Goal: Task Accomplishment & Management: Complete application form

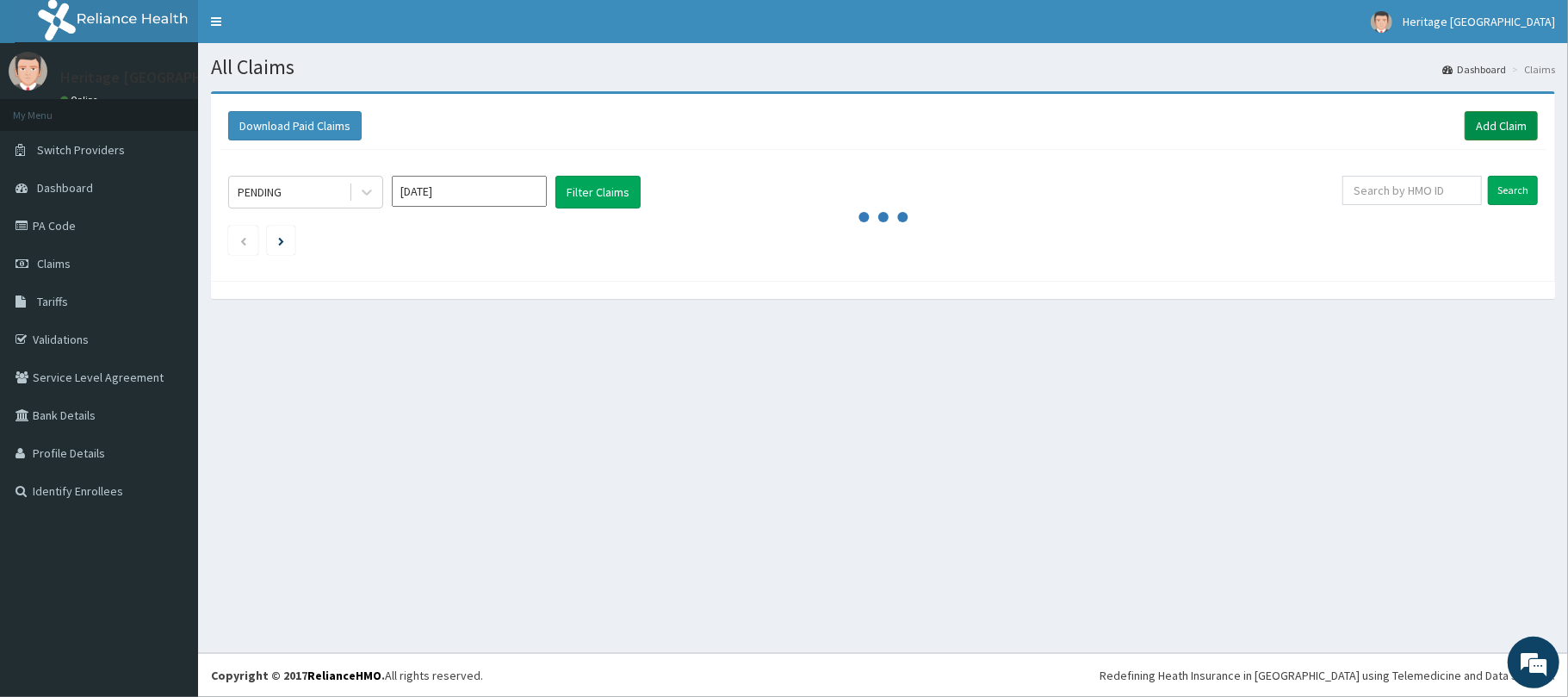
click at [1484, 122] on link "Add Claim" at bounding box center [1502, 126] width 73 height 30
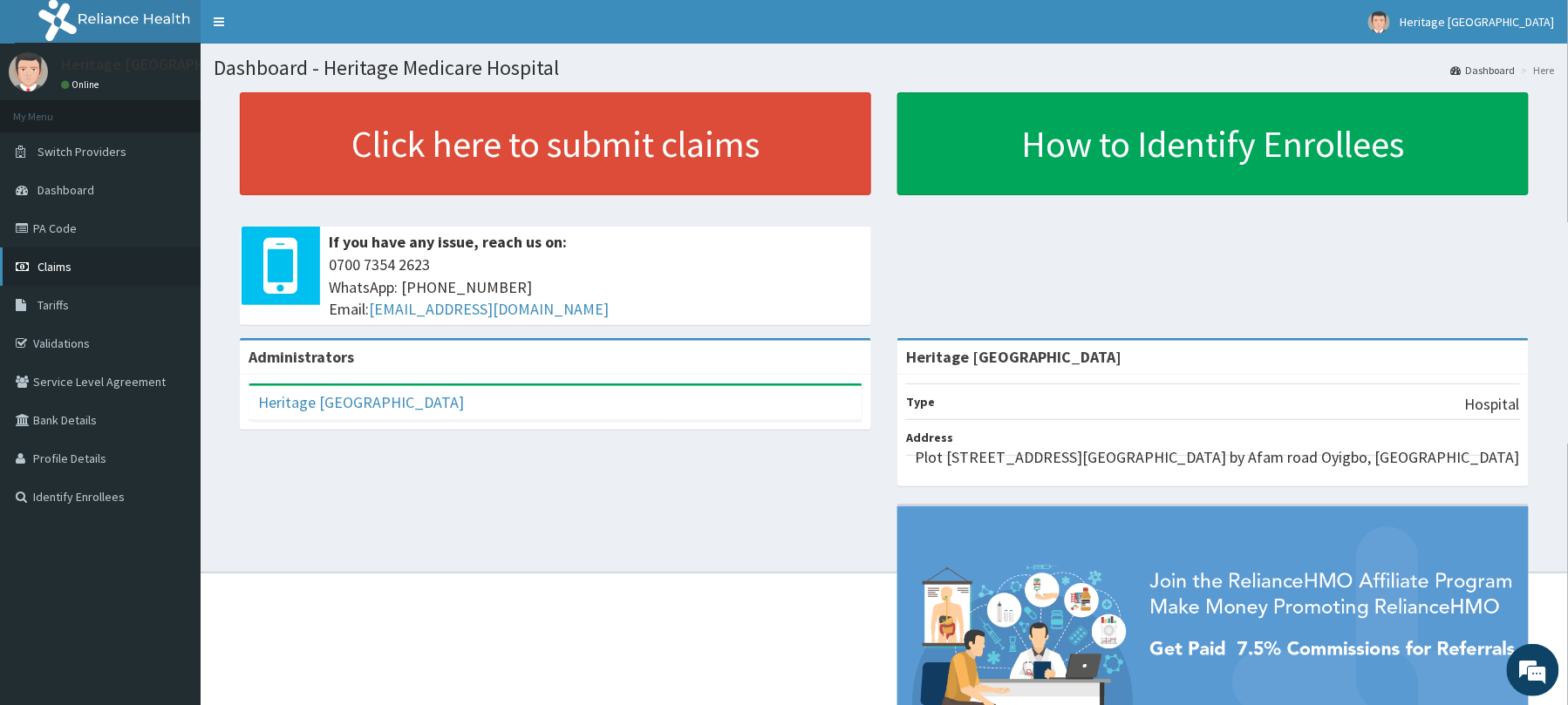
click at [88, 263] on link "Claims" at bounding box center [100, 266] width 200 height 38
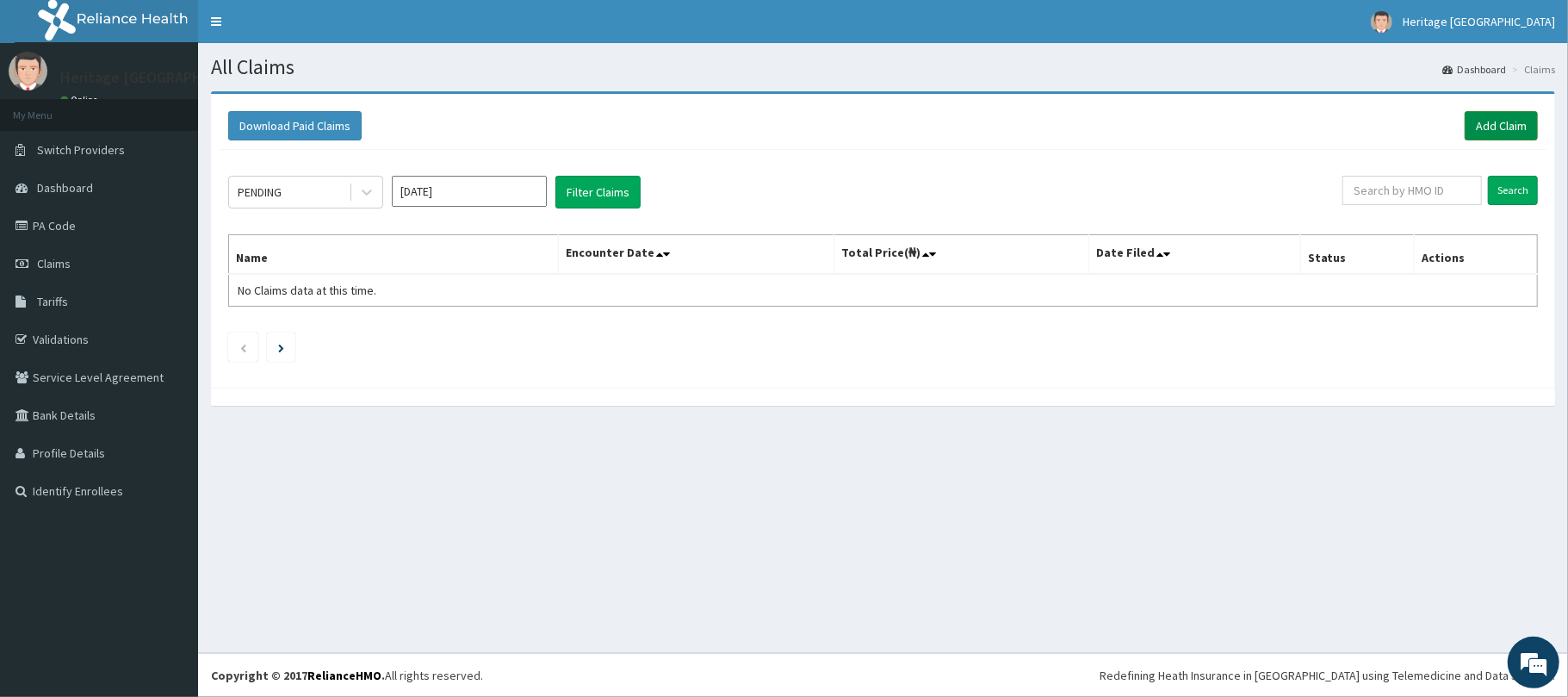
click at [1506, 122] on link "Add Claim" at bounding box center [1502, 126] width 73 height 30
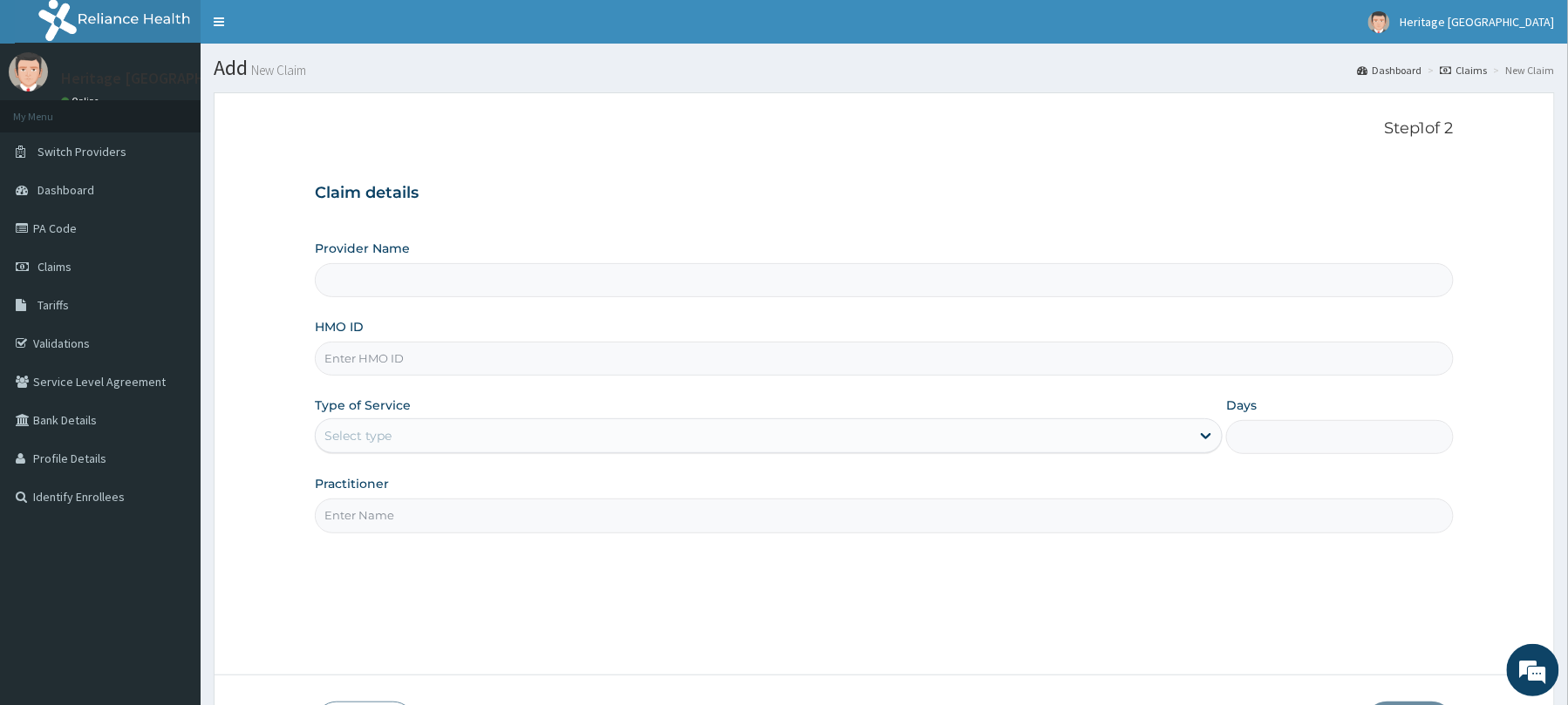
click at [797, 289] on input "Provider Name" at bounding box center [884, 280] width 1139 height 34
type input "Heritage [GEOGRAPHIC_DATA]"
click at [699, 364] on input "HMO ID" at bounding box center [884, 358] width 1139 height 34
type input "WTS/10022/b"
click at [524, 436] on div "Select type" at bounding box center [753, 435] width 874 height 28
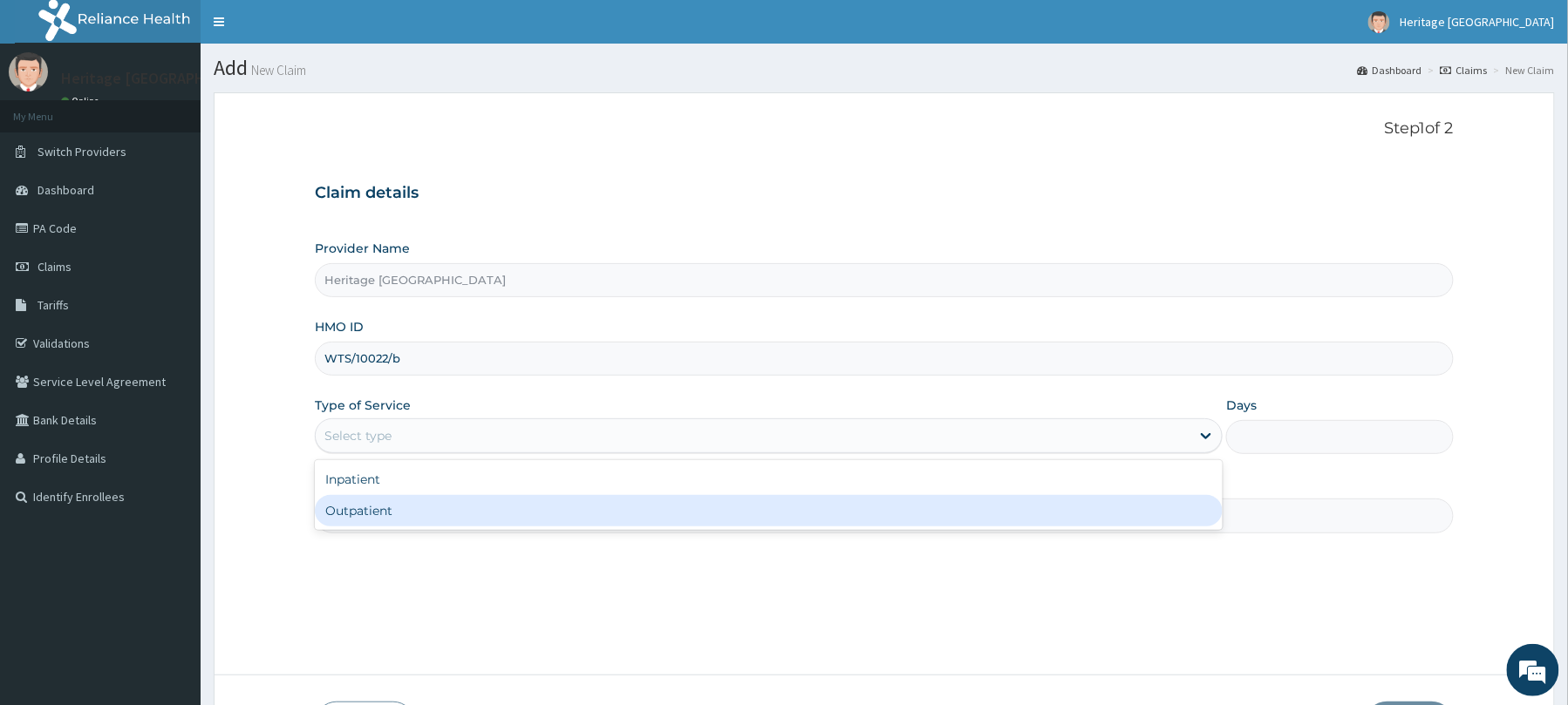
click at [497, 515] on div "Outpatient" at bounding box center [768, 511] width 907 height 31
type input "1"
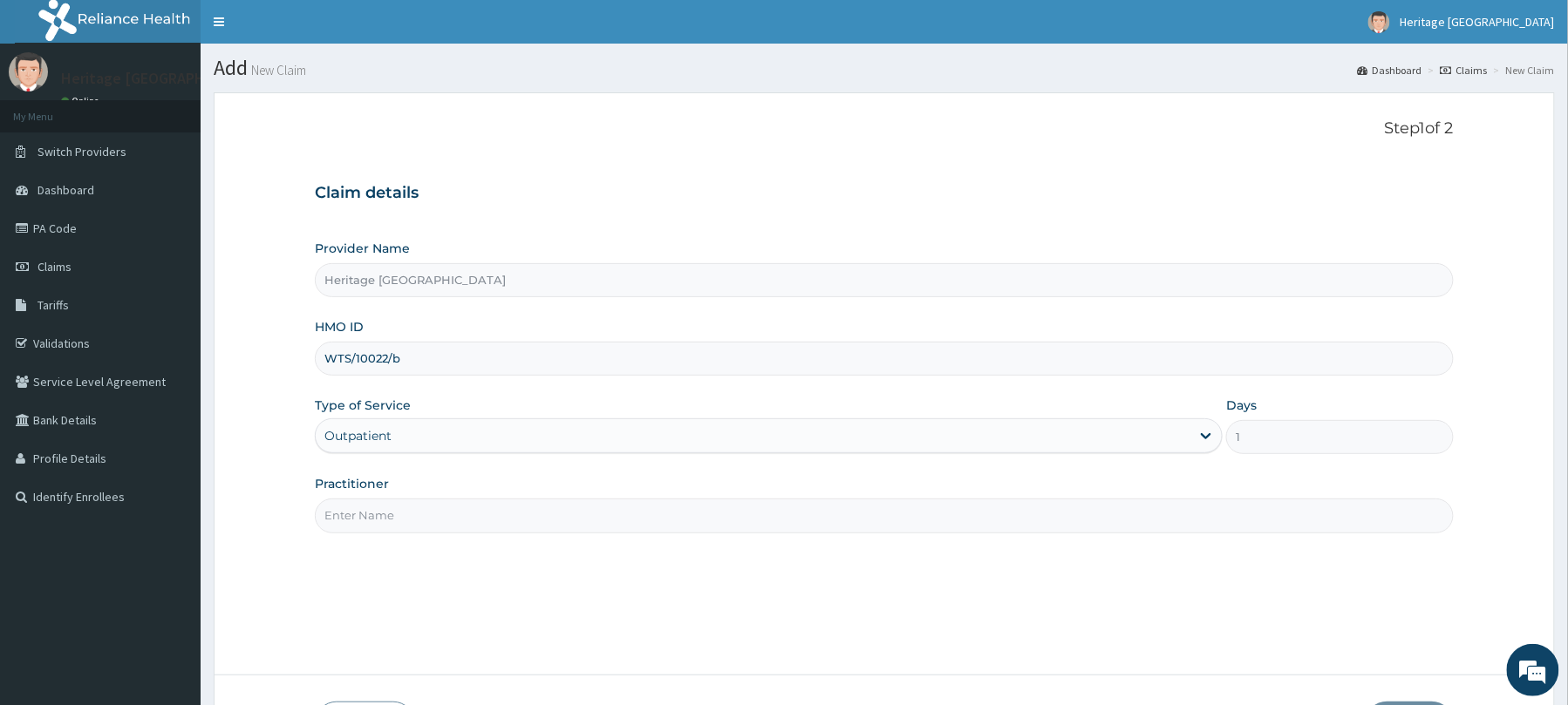
click at [499, 516] on input "Practitioner" at bounding box center [884, 515] width 1139 height 34
type input "DR OGUNDELE ABAYOMI"
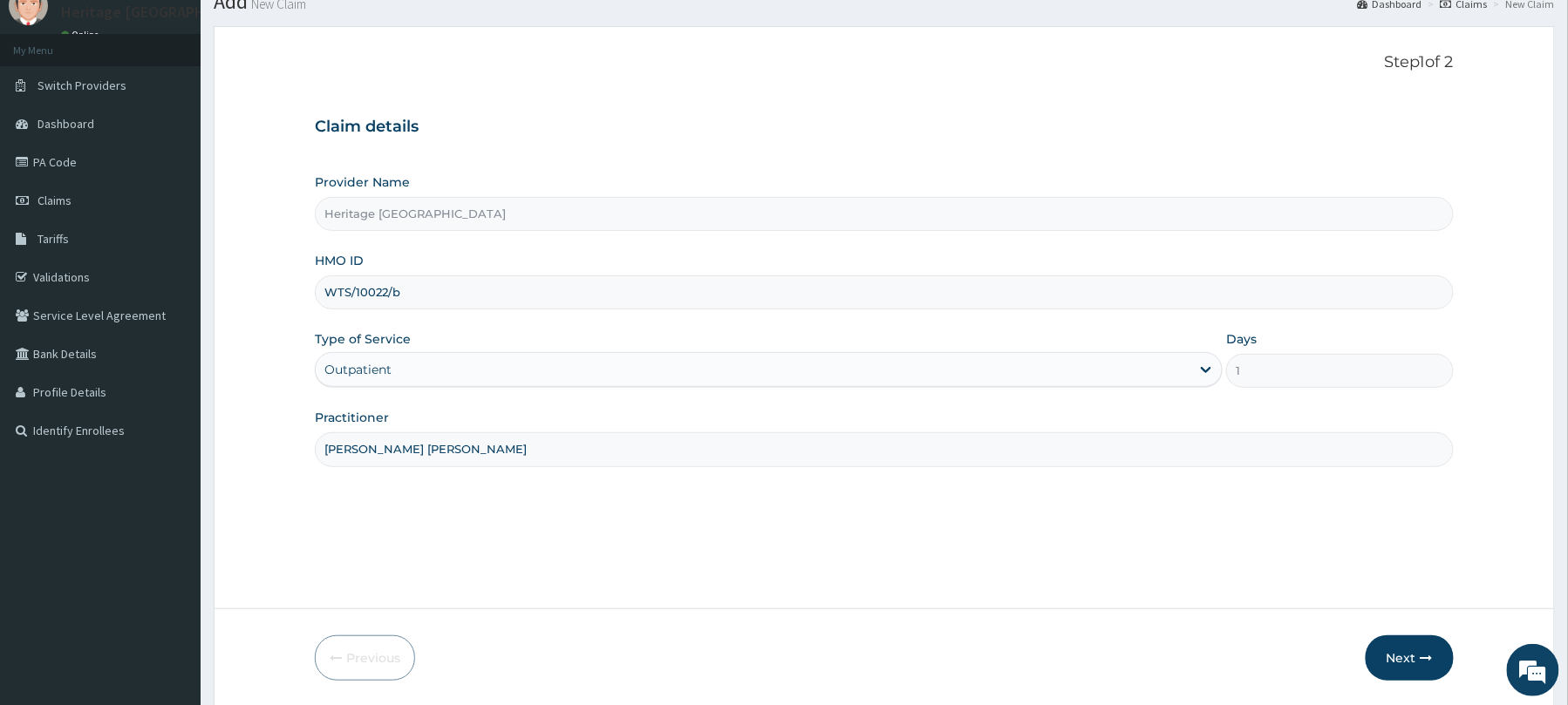
scroll to position [127, 0]
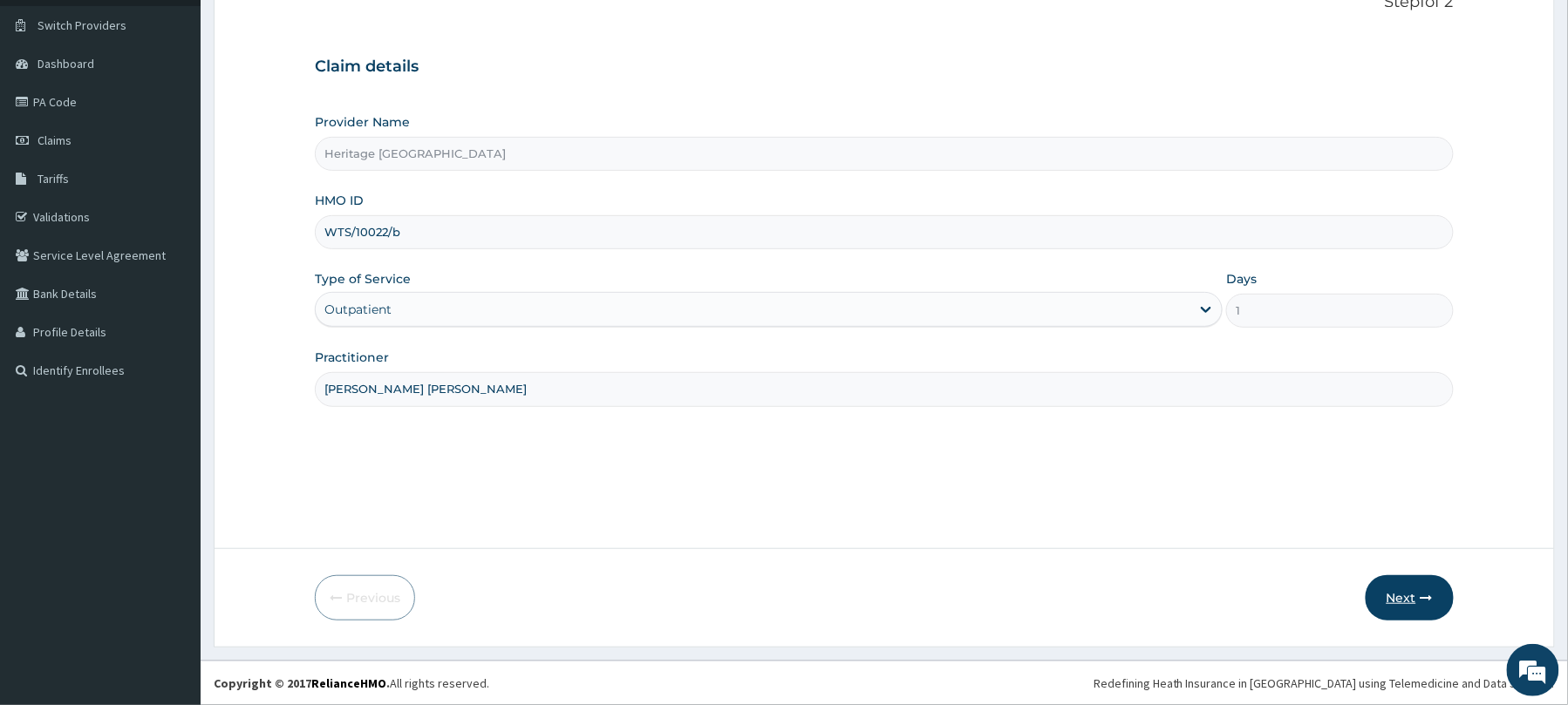
click at [1416, 608] on button "Next" at bounding box center [1410, 597] width 88 height 46
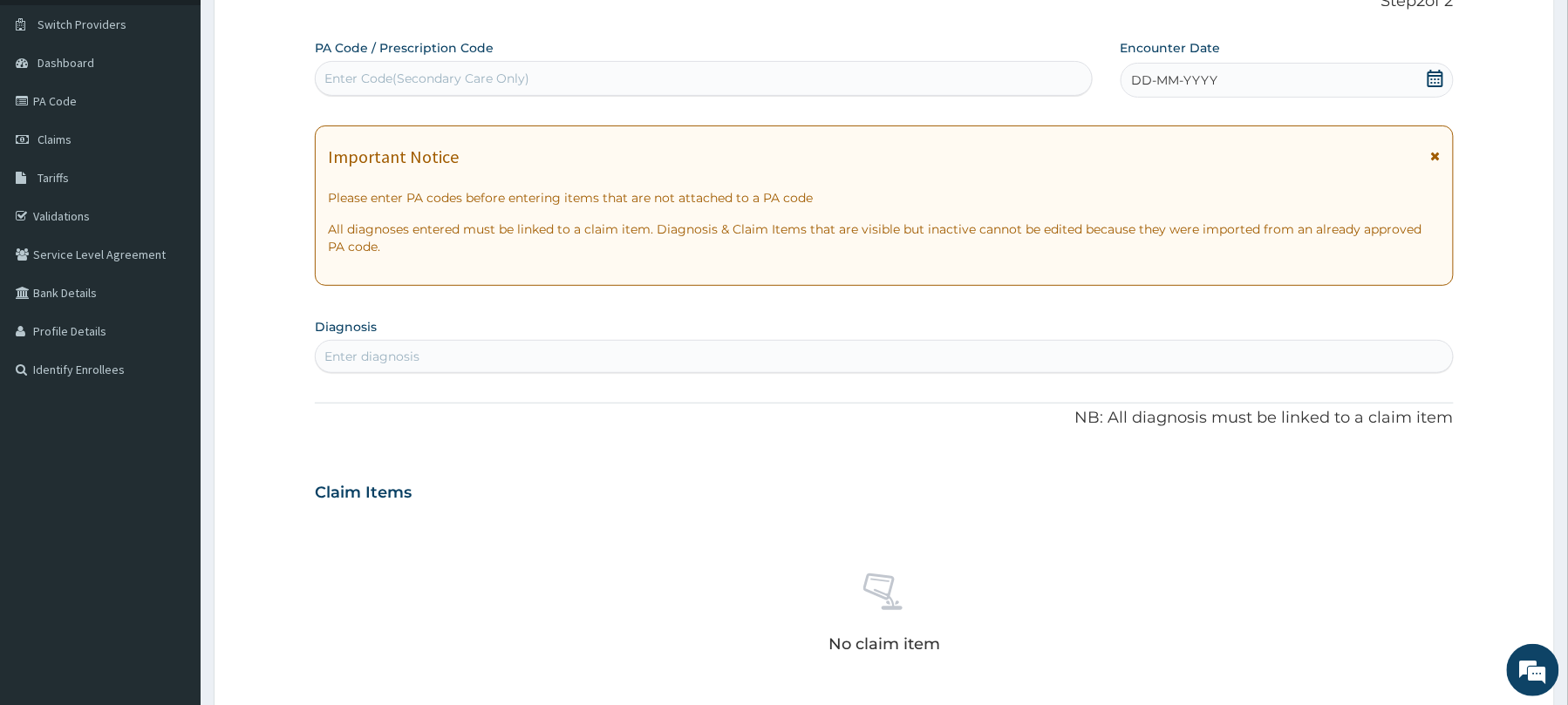
click at [1266, 92] on div "DD-MM-YYYY" at bounding box center [1286, 81] width 333 height 35
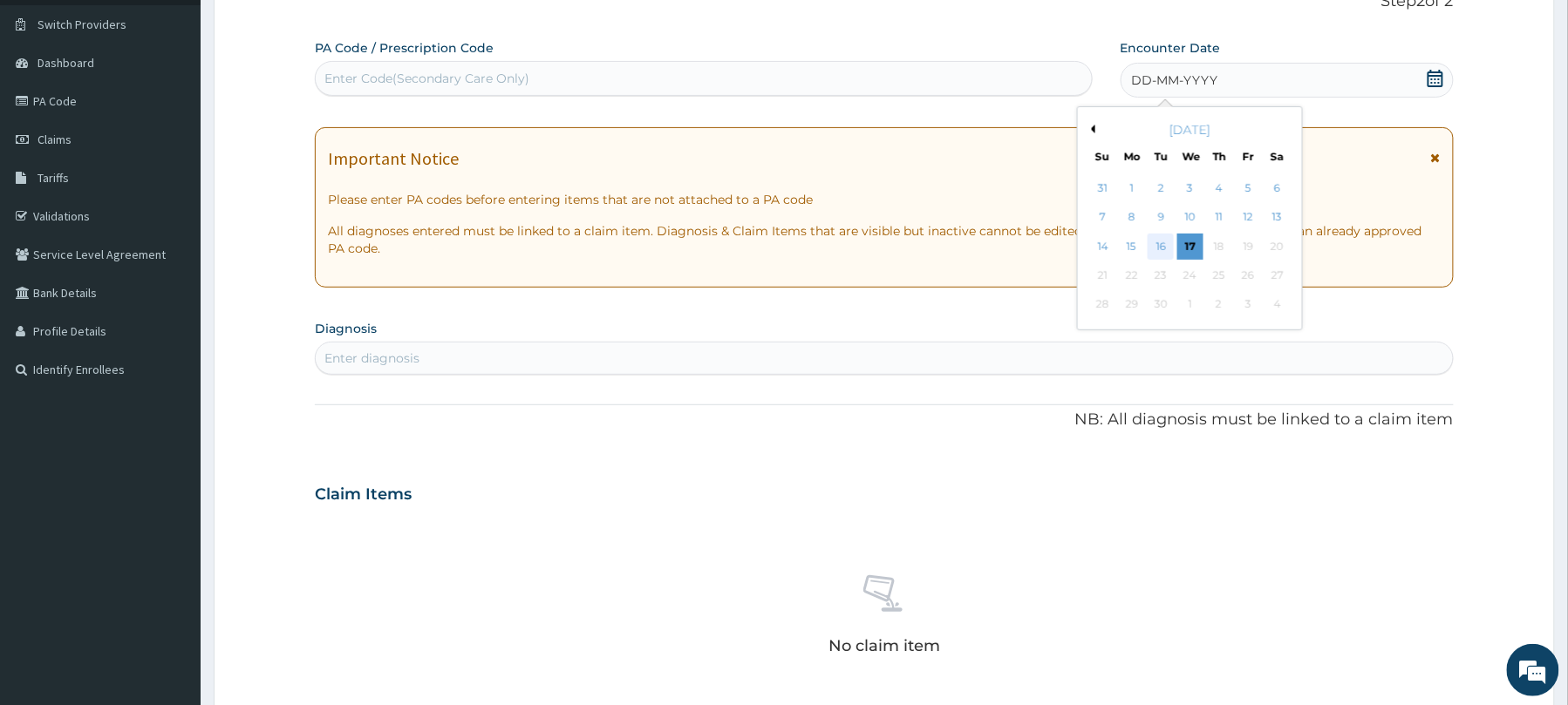
click at [1160, 244] on div "16" at bounding box center [1160, 247] width 26 height 26
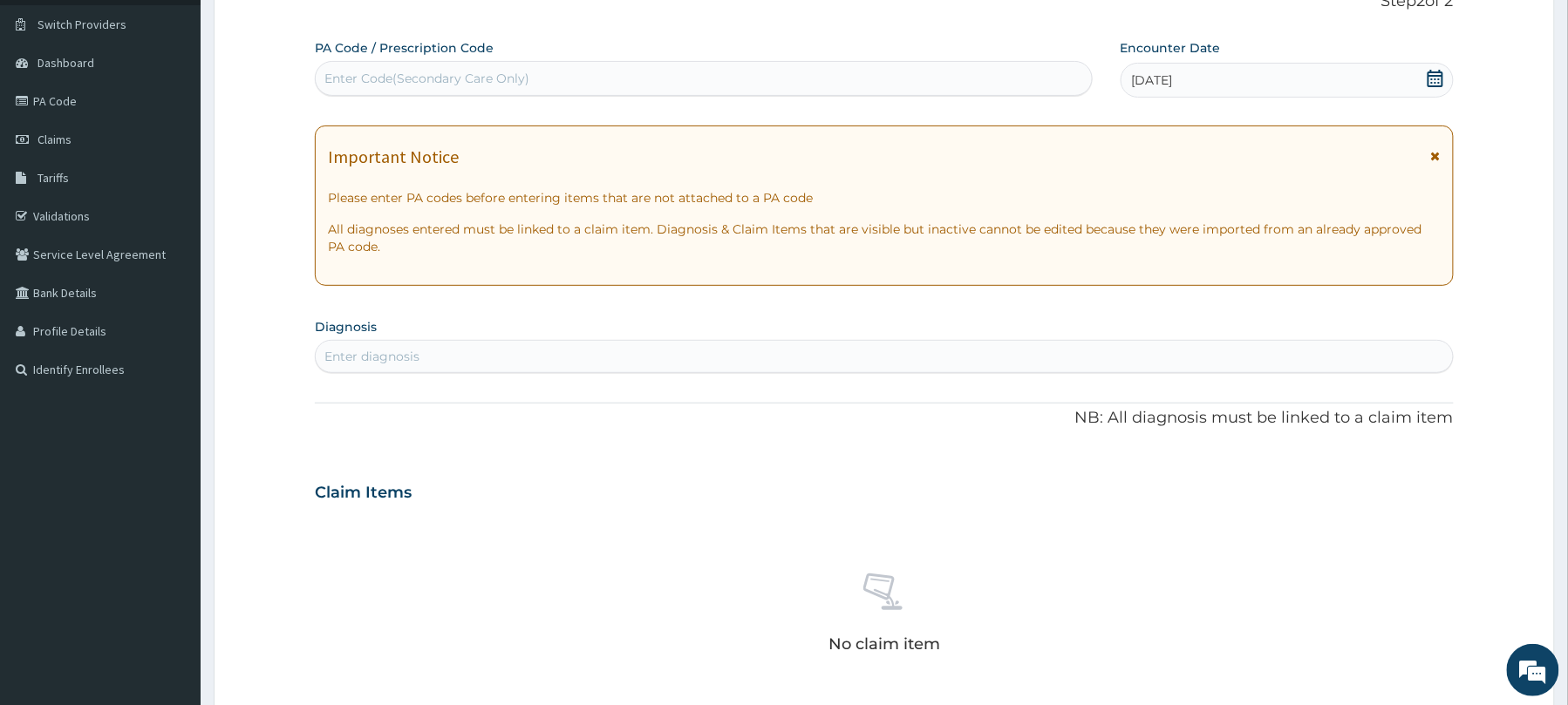
click at [503, 82] on div "Enter Code(Secondary Care Only)" at bounding box center [426, 79] width 205 height 17
type input "PA/382156"
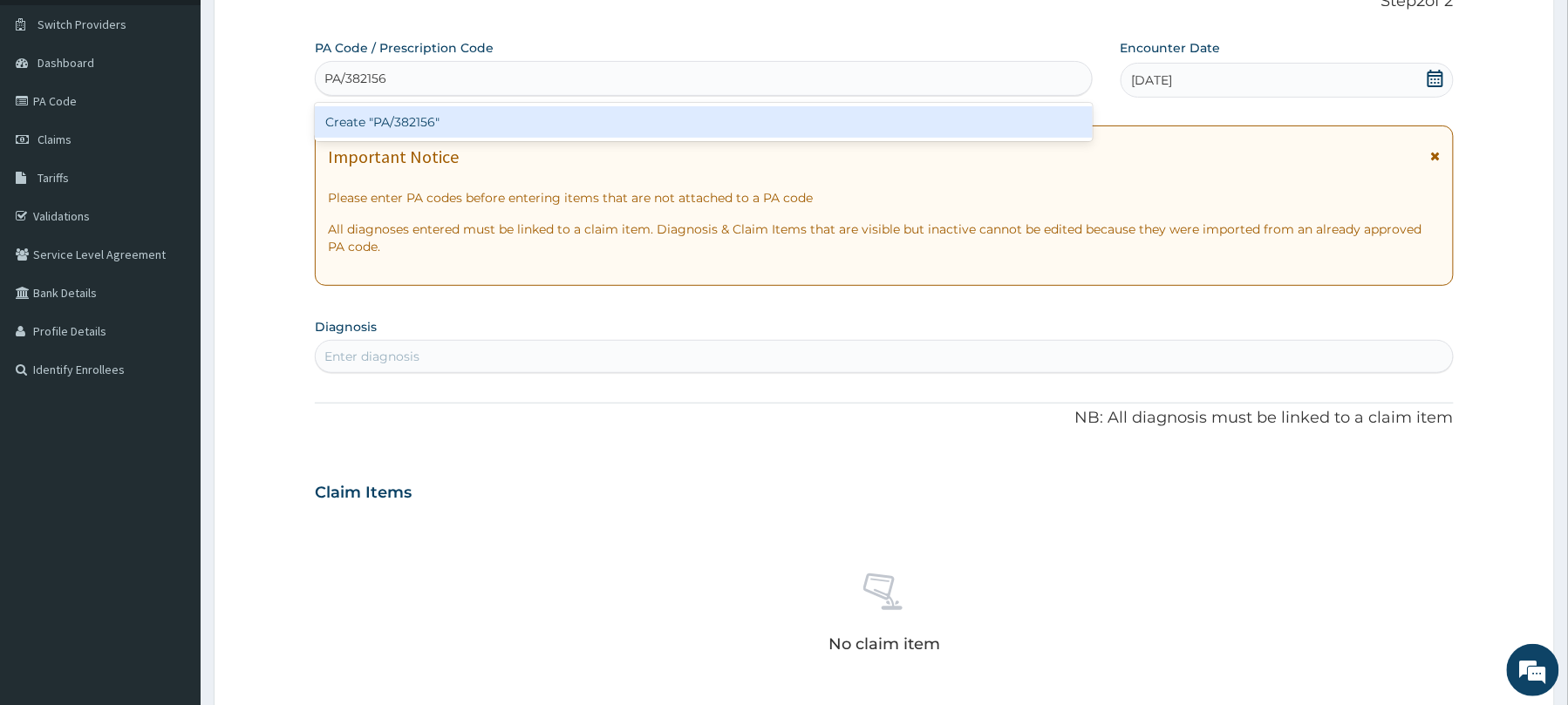
click at [506, 114] on div "Create "PA/382156"" at bounding box center [703, 122] width 778 height 31
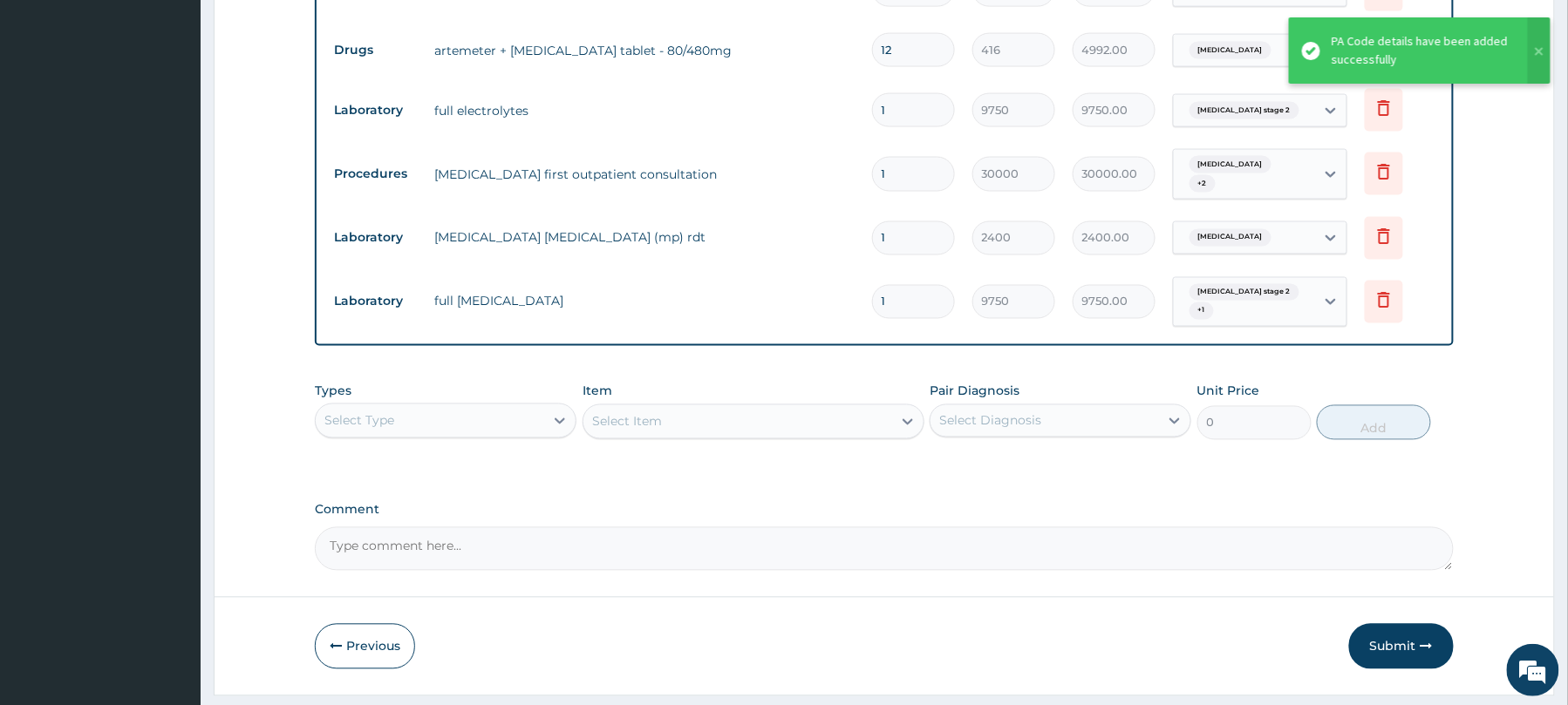
scroll to position [984, 0]
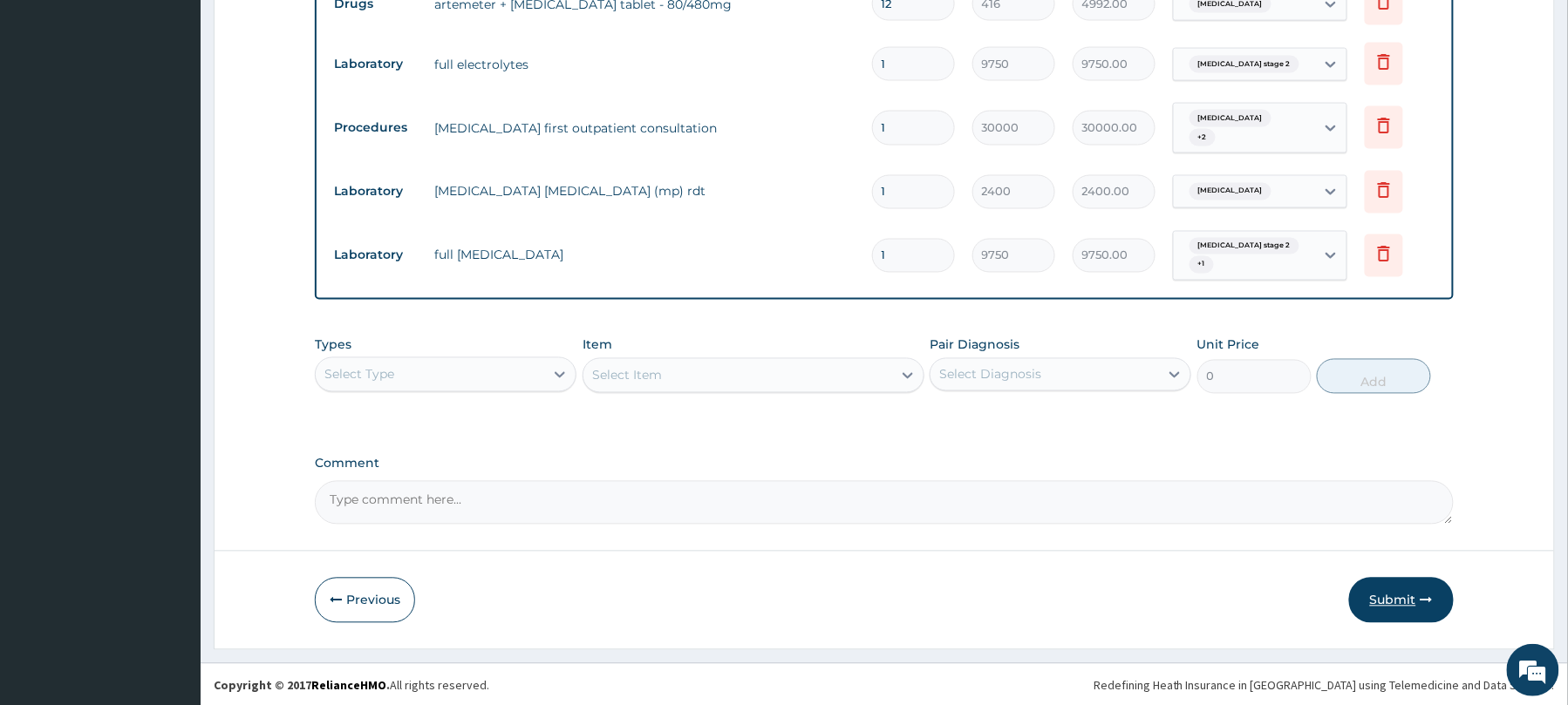
click at [1414, 584] on button "Submit" at bounding box center [1402, 600] width 105 height 46
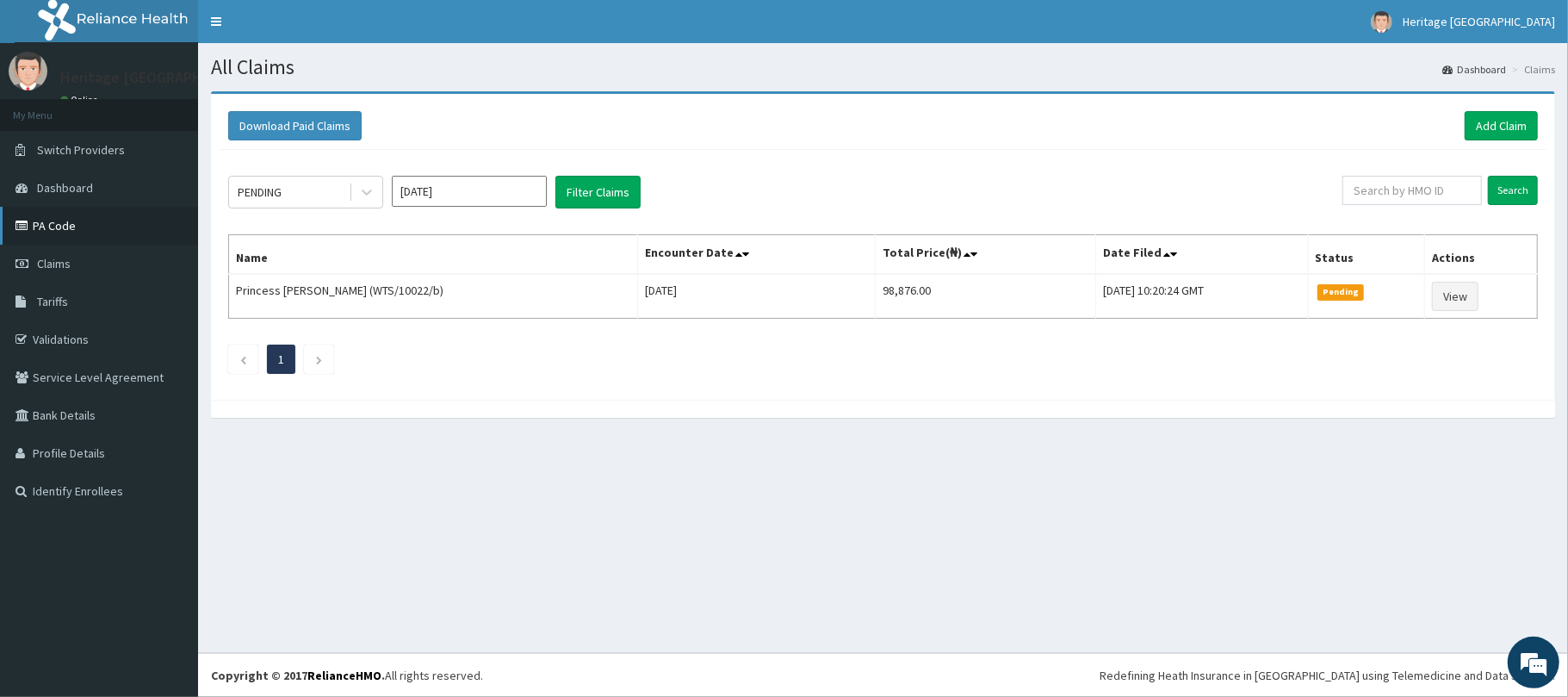
click at [113, 217] on link "PA Code" at bounding box center [99, 225] width 198 height 37
click at [1497, 124] on link "Add Claim" at bounding box center [1502, 126] width 73 height 30
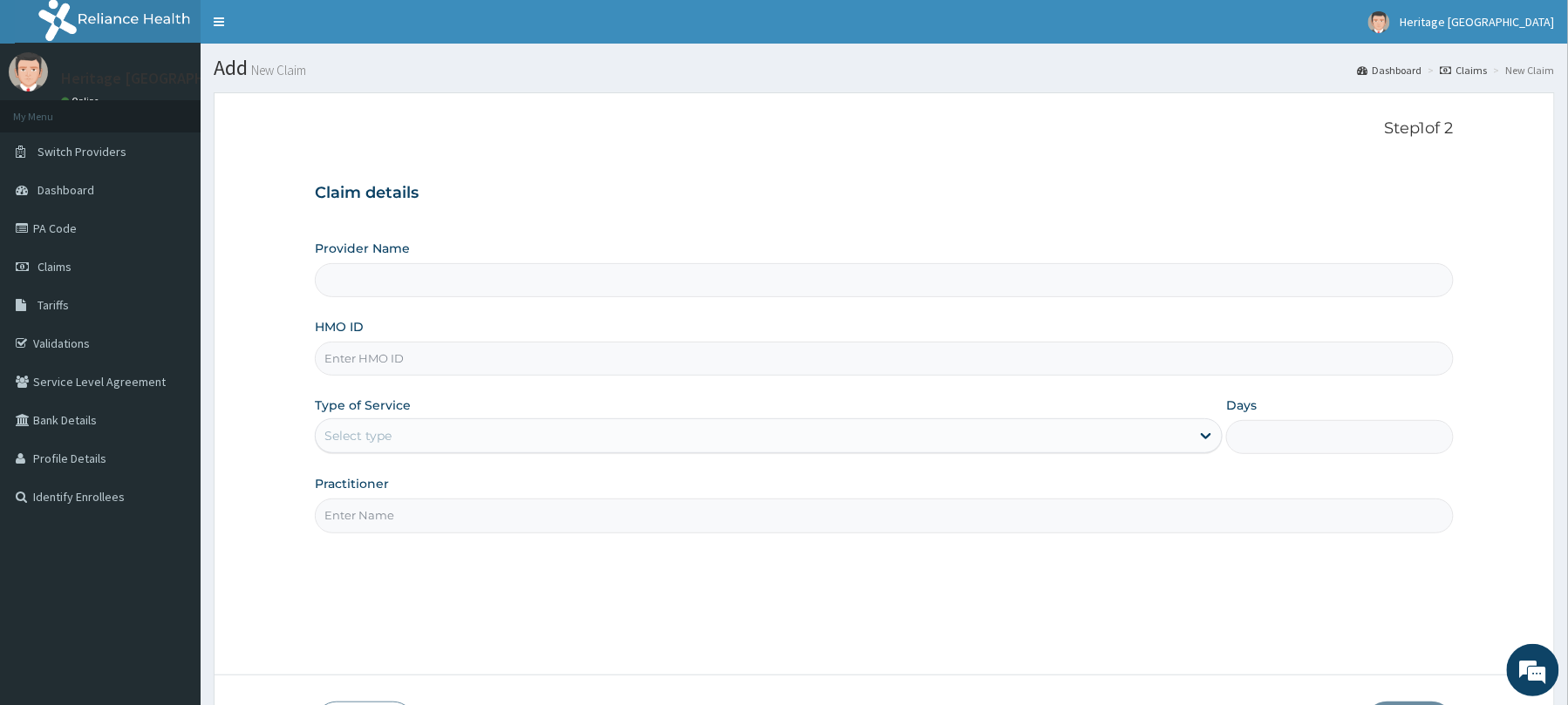
type input "Heritage [GEOGRAPHIC_DATA]"
click at [506, 359] on input "HMO ID" at bounding box center [884, 358] width 1139 height 34
type input "wts/10022/c"
click at [528, 438] on div "Select type" at bounding box center [753, 435] width 874 height 28
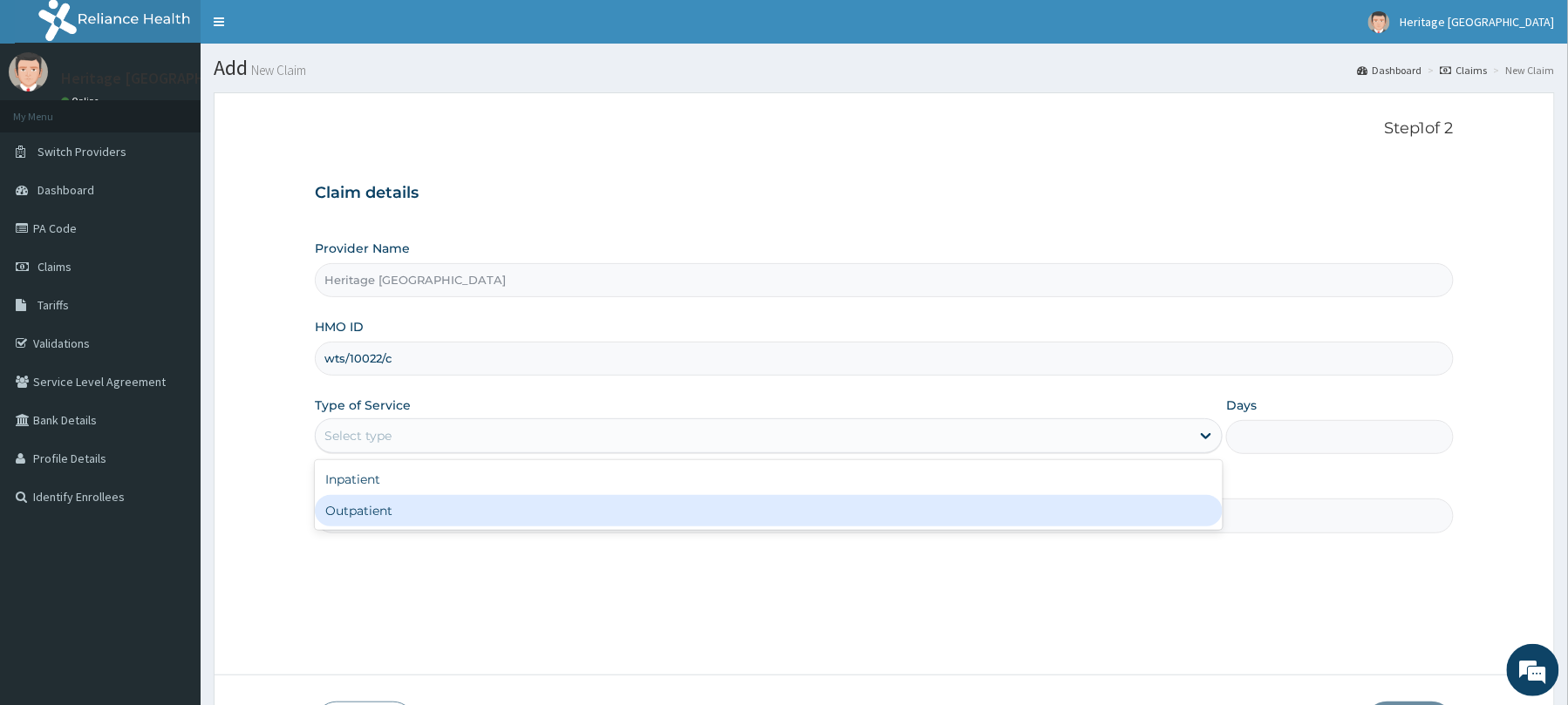
click at [502, 515] on div "Outpatient" at bounding box center [768, 511] width 907 height 31
type input "1"
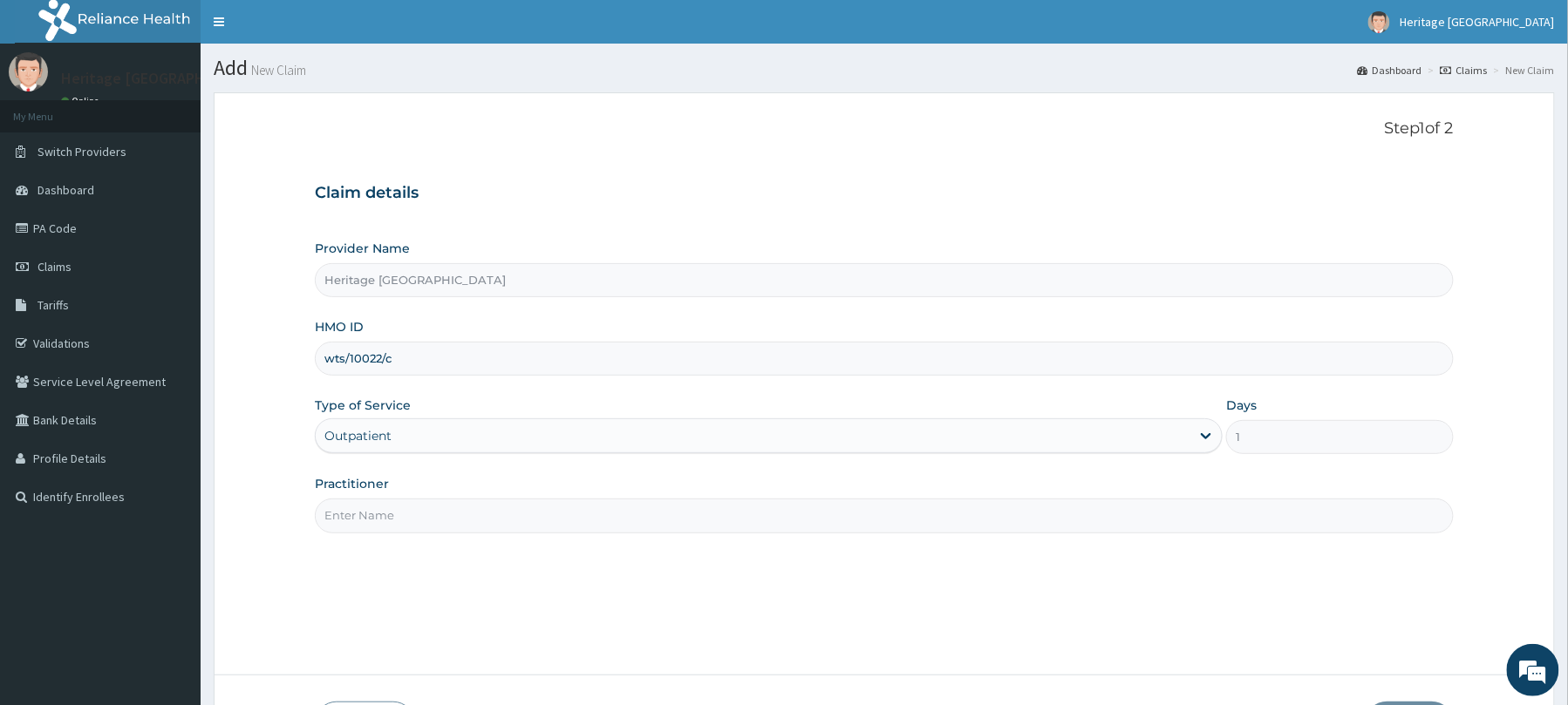
click at [506, 521] on input "Practitioner" at bounding box center [884, 515] width 1139 height 34
type input "DR OGUNDELE ABAYOMI"
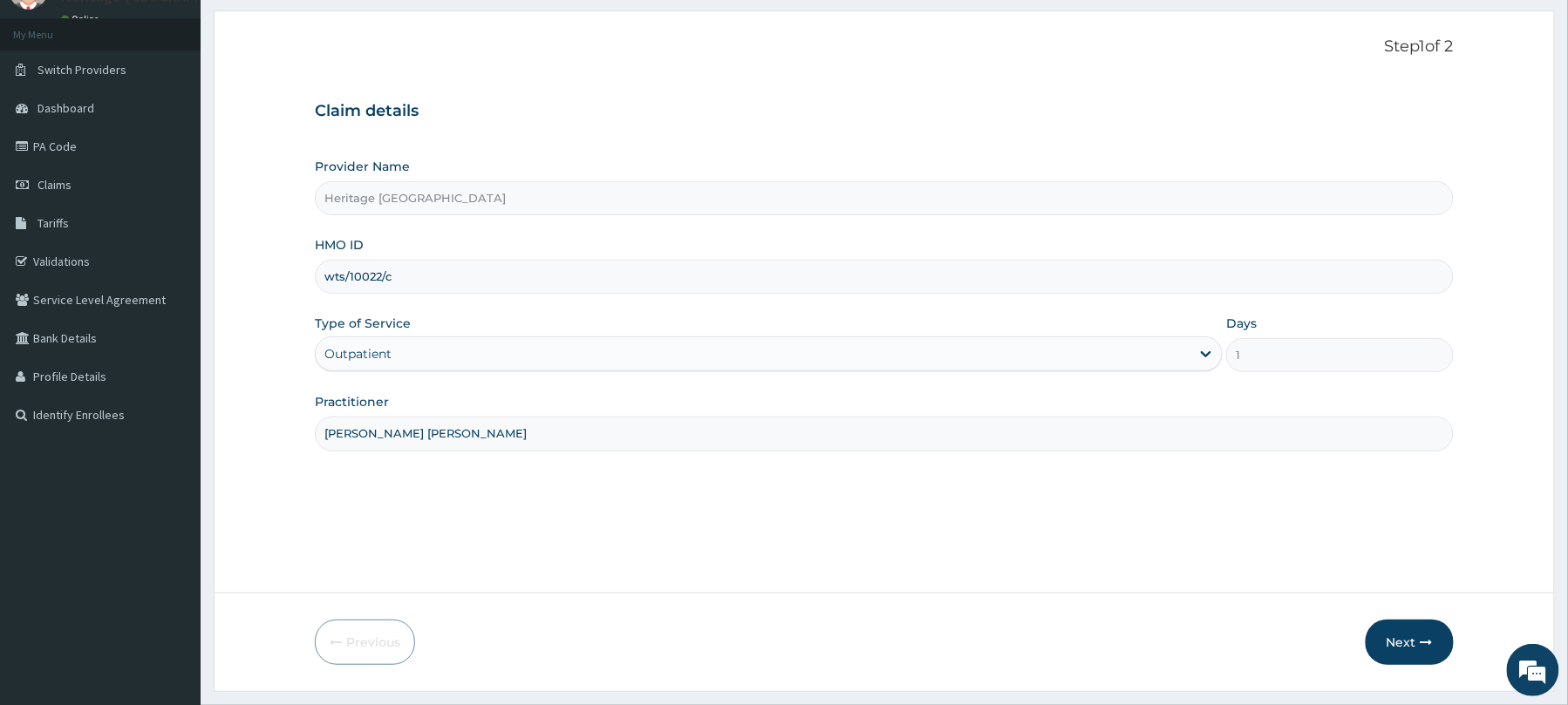
scroll to position [127, 0]
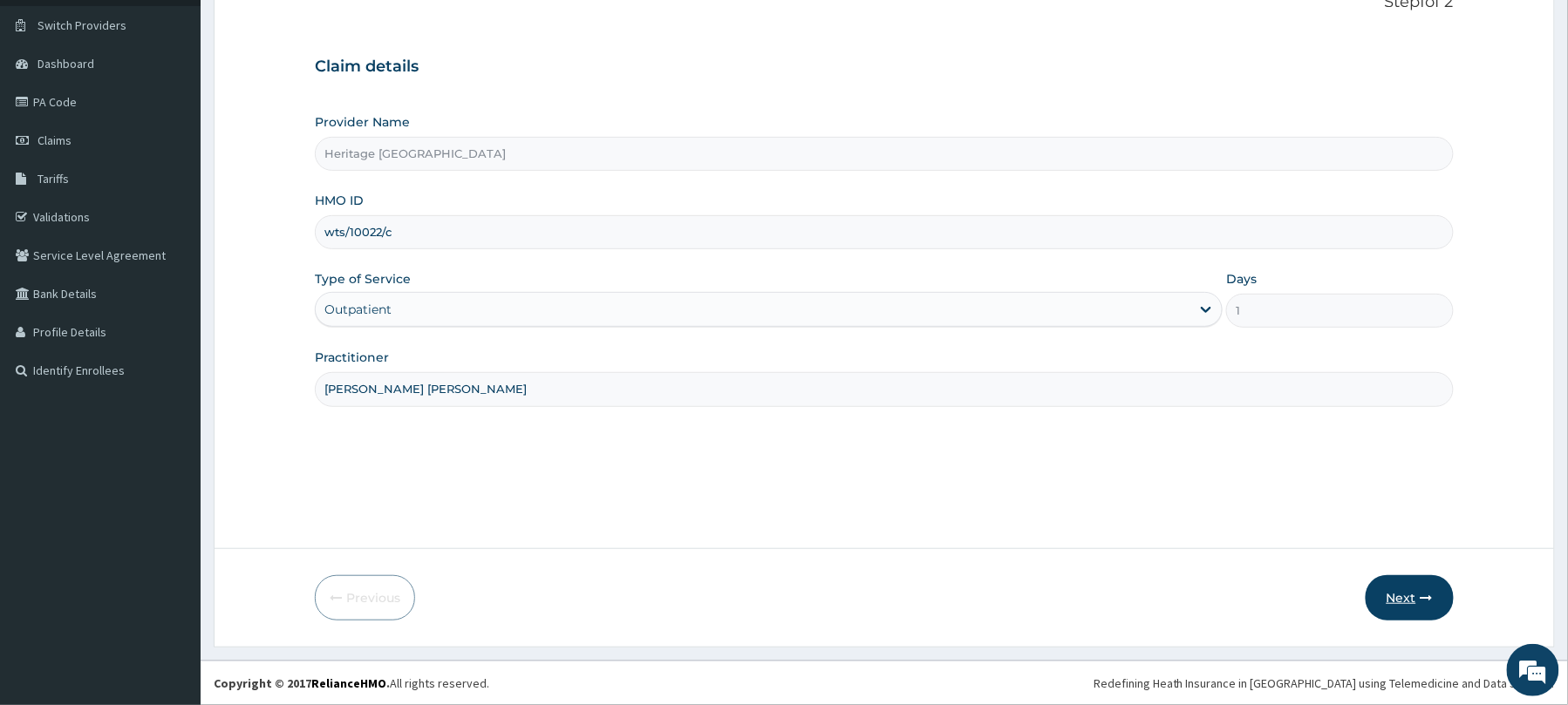
click at [1403, 600] on button "Next" at bounding box center [1410, 597] width 88 height 46
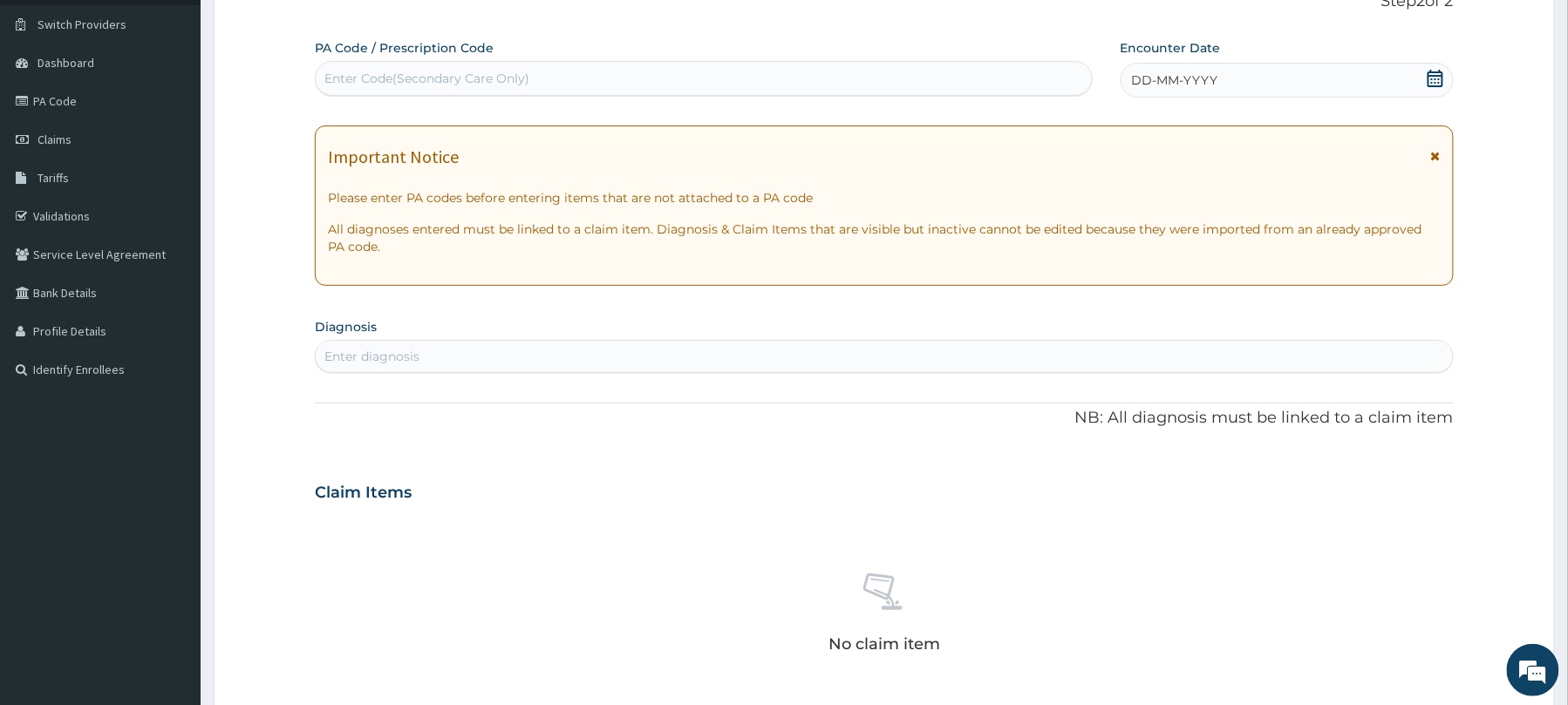
click at [1325, 79] on div "DD-MM-YYYY" at bounding box center [1286, 81] width 333 height 35
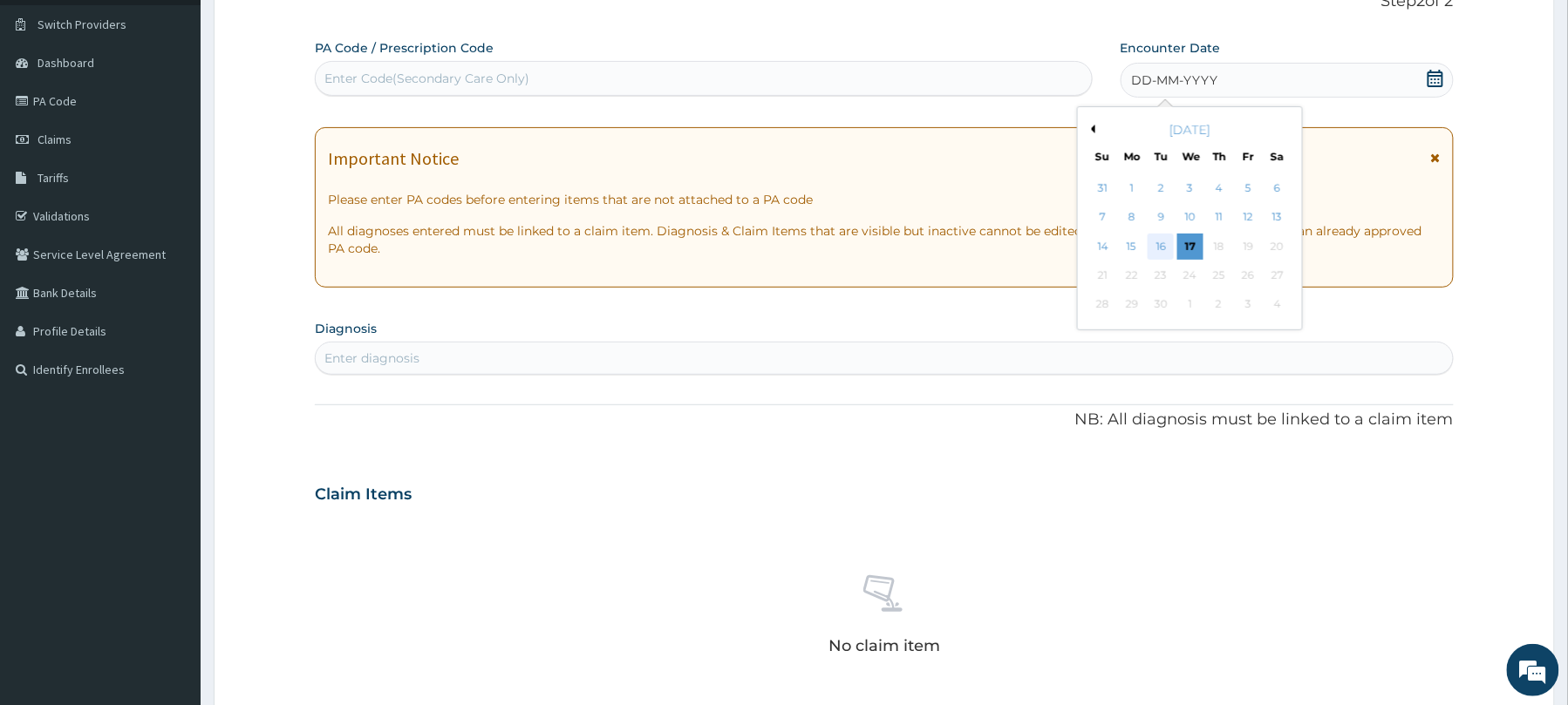
click at [1165, 243] on div "16" at bounding box center [1160, 247] width 26 height 26
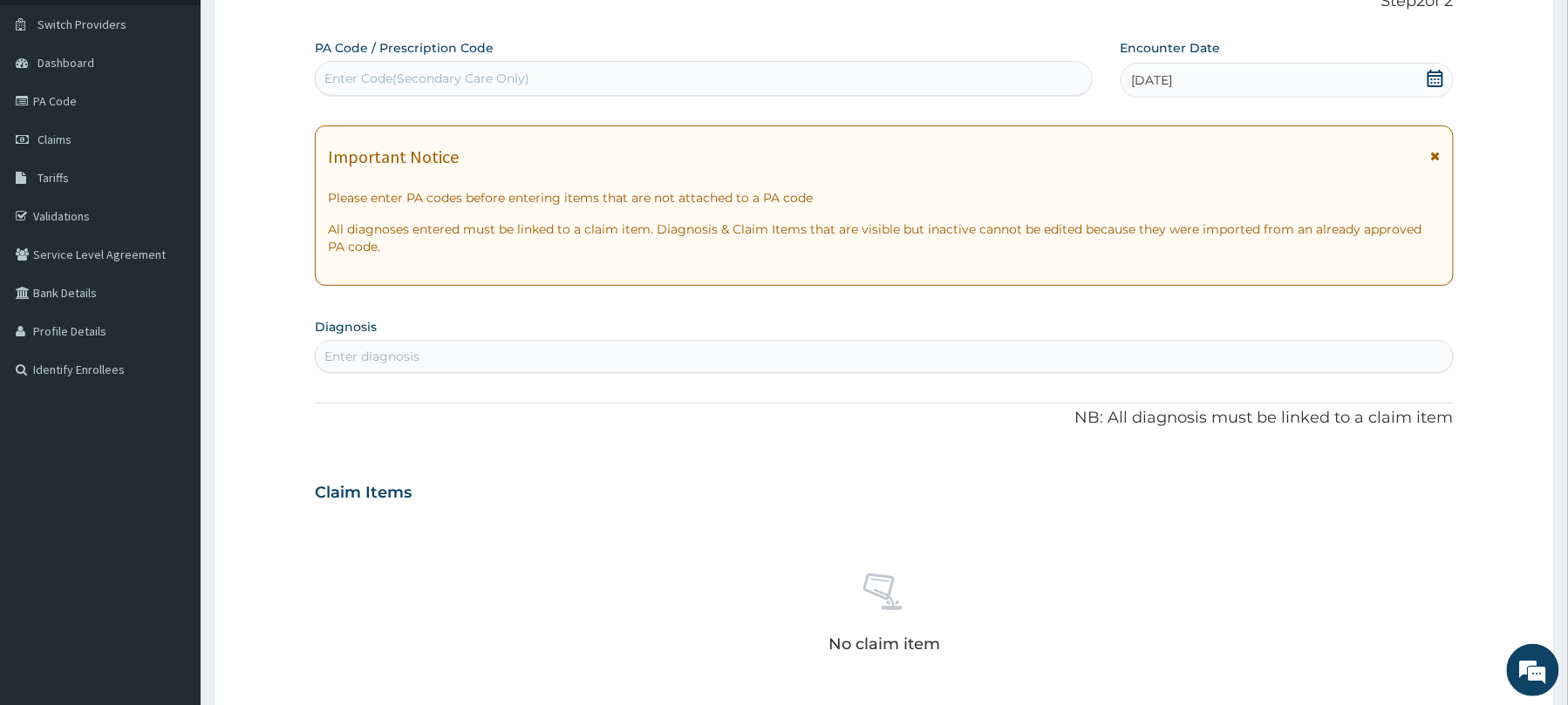
click at [793, 362] on div "Enter diagnosis" at bounding box center [884, 356] width 1137 height 28
type input "bronc"
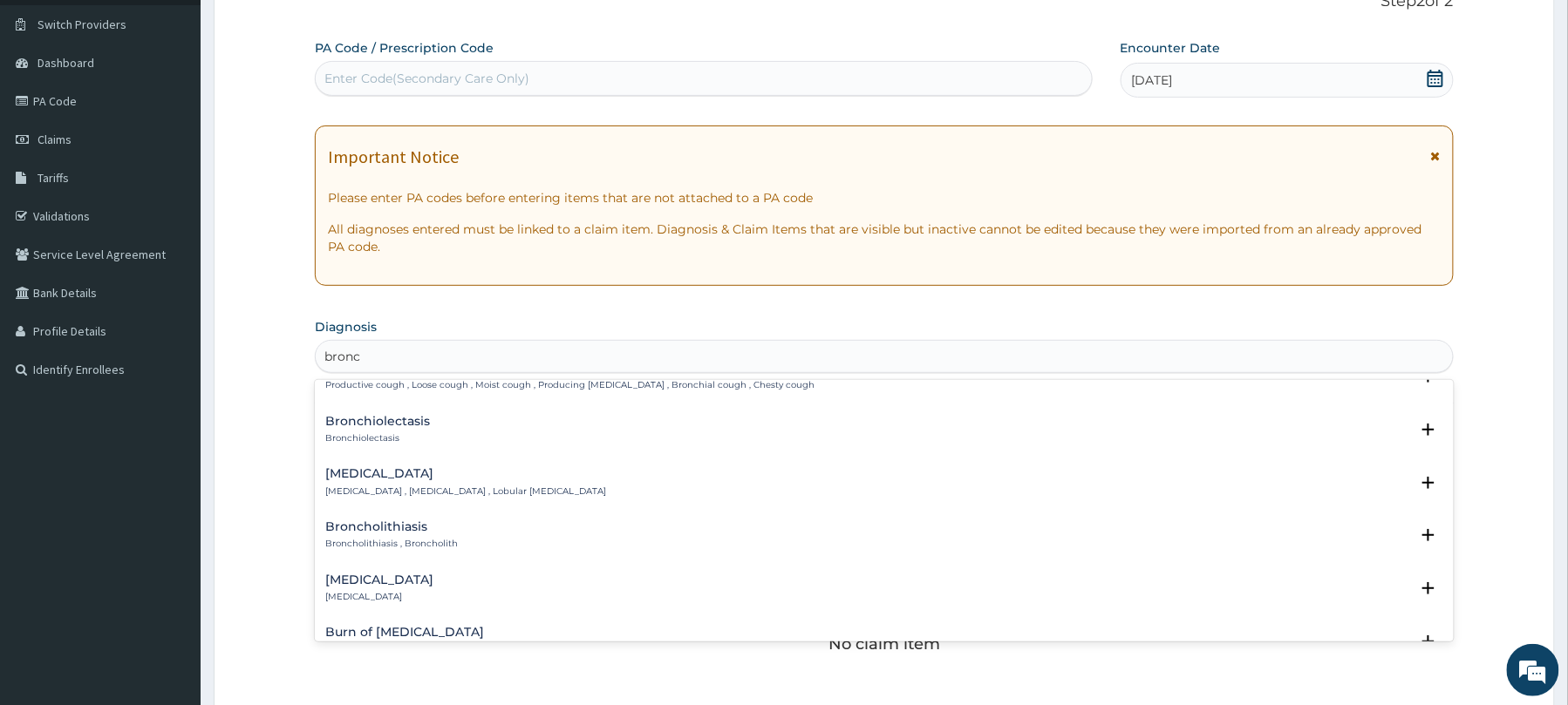
scroll to position [604, 0]
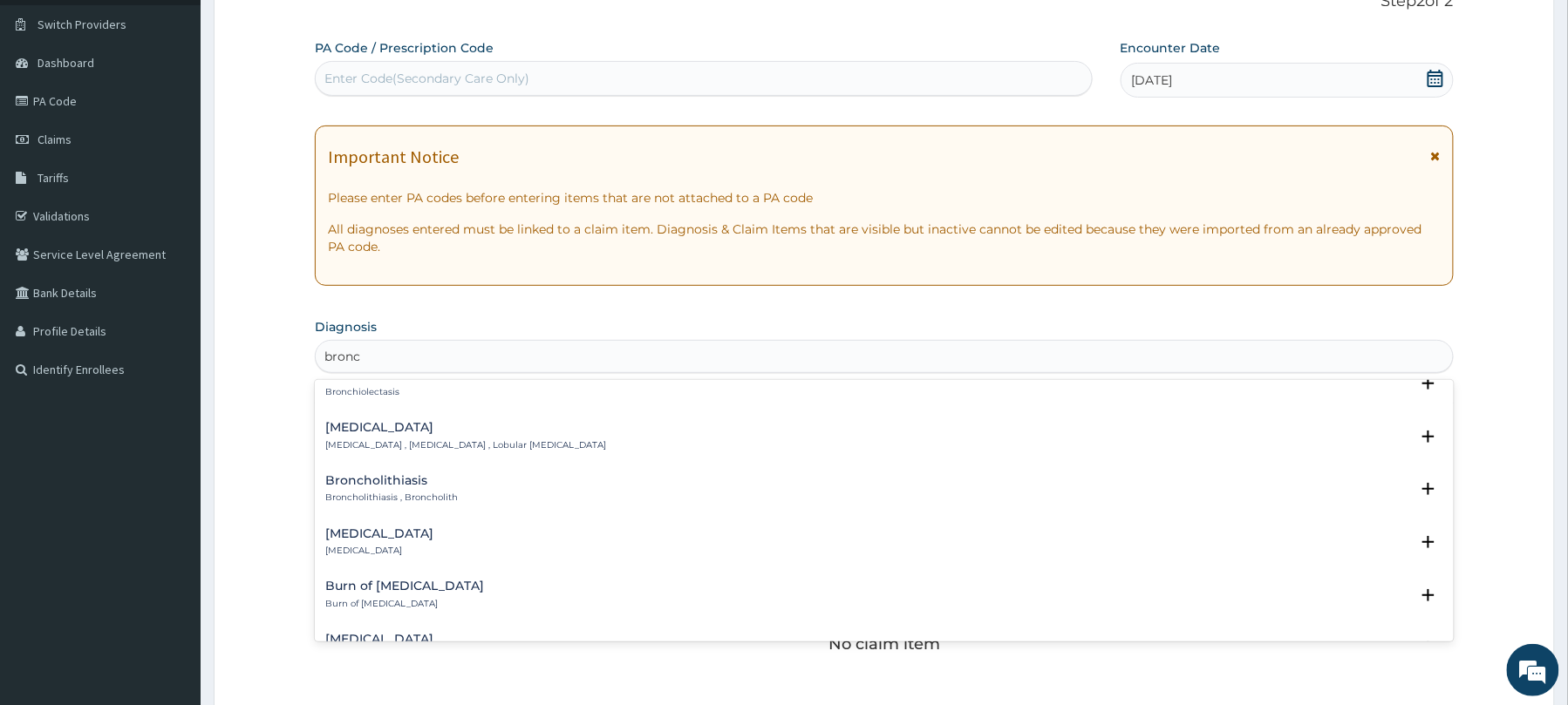
click at [388, 434] on h4 "Bronchopneumonia" at bounding box center [465, 427] width 281 height 13
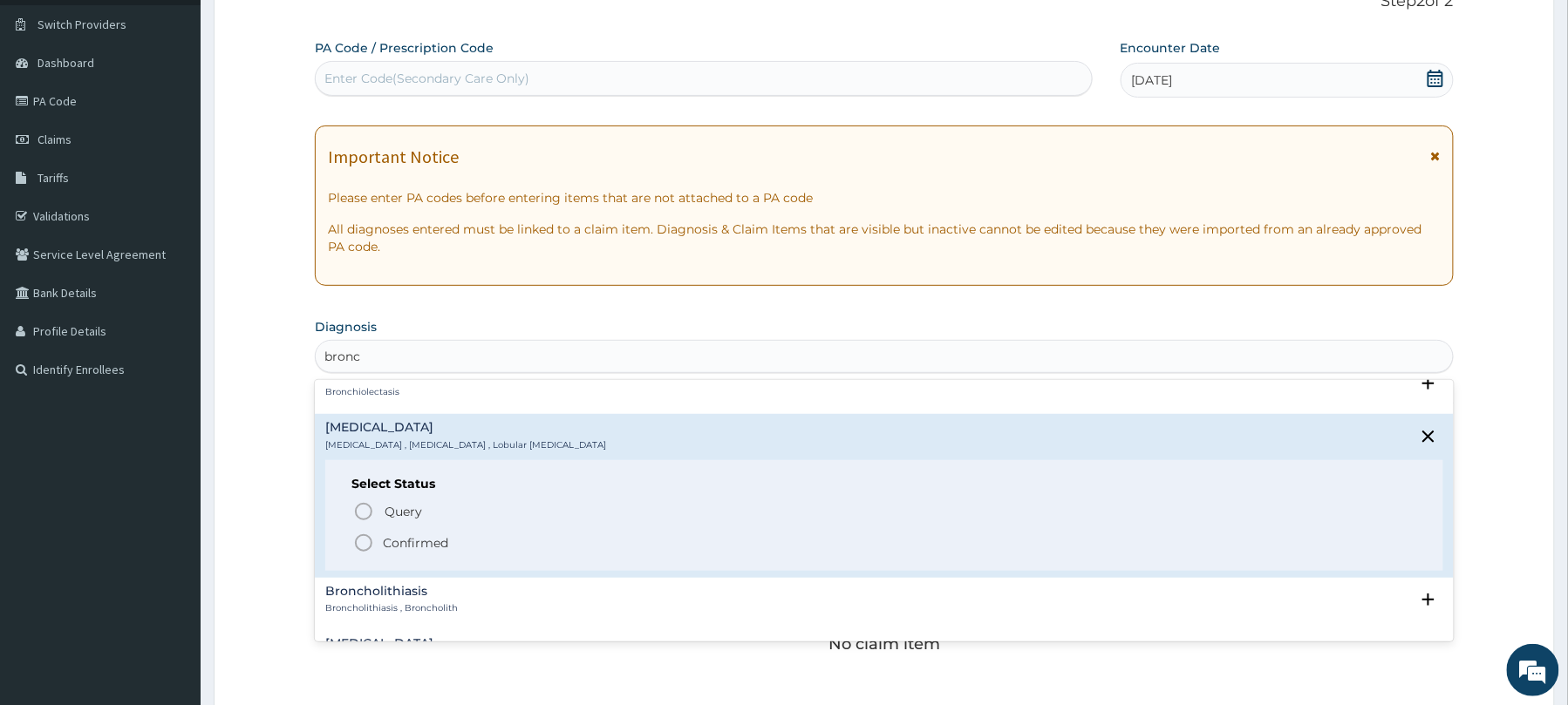
click at [405, 541] on p "Confirmed" at bounding box center [415, 543] width 65 height 17
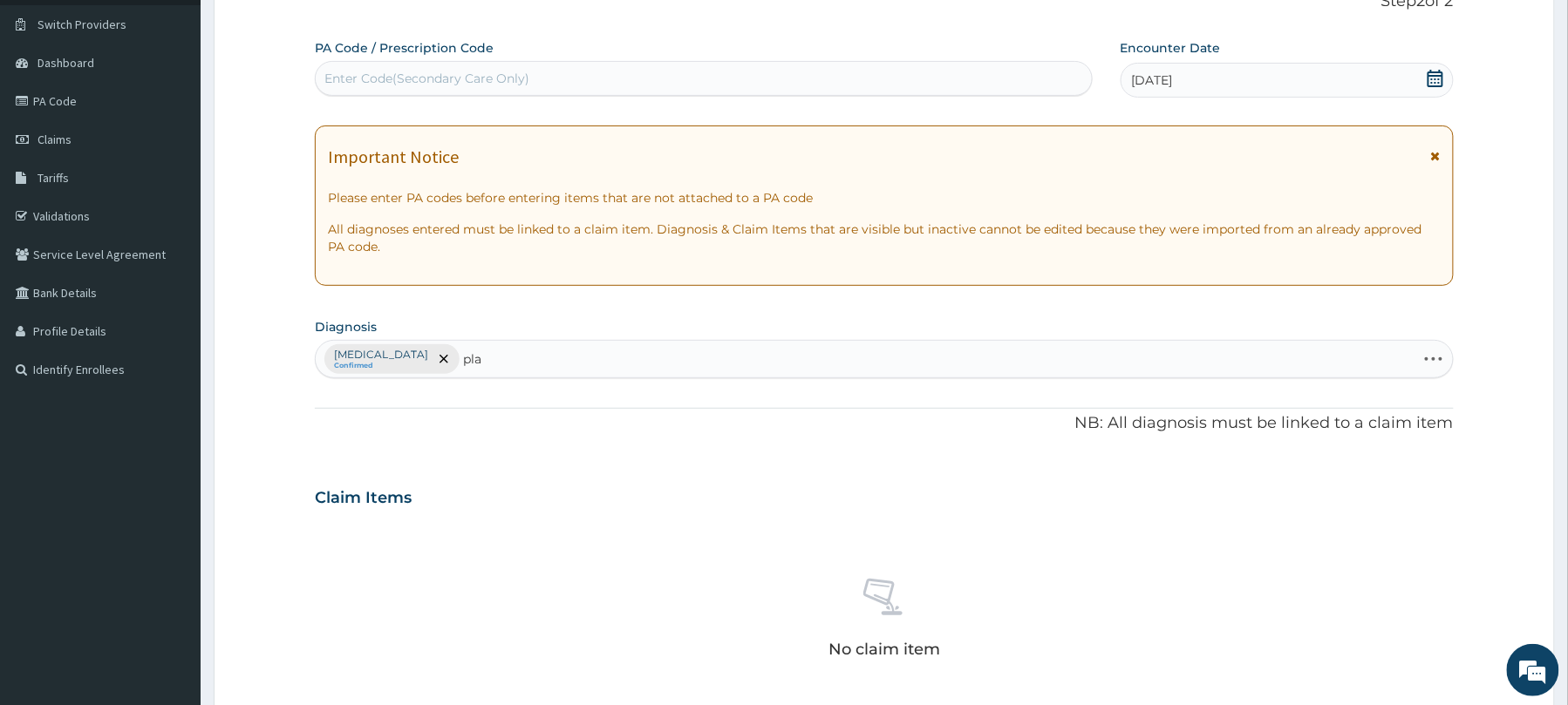
type input "plas"
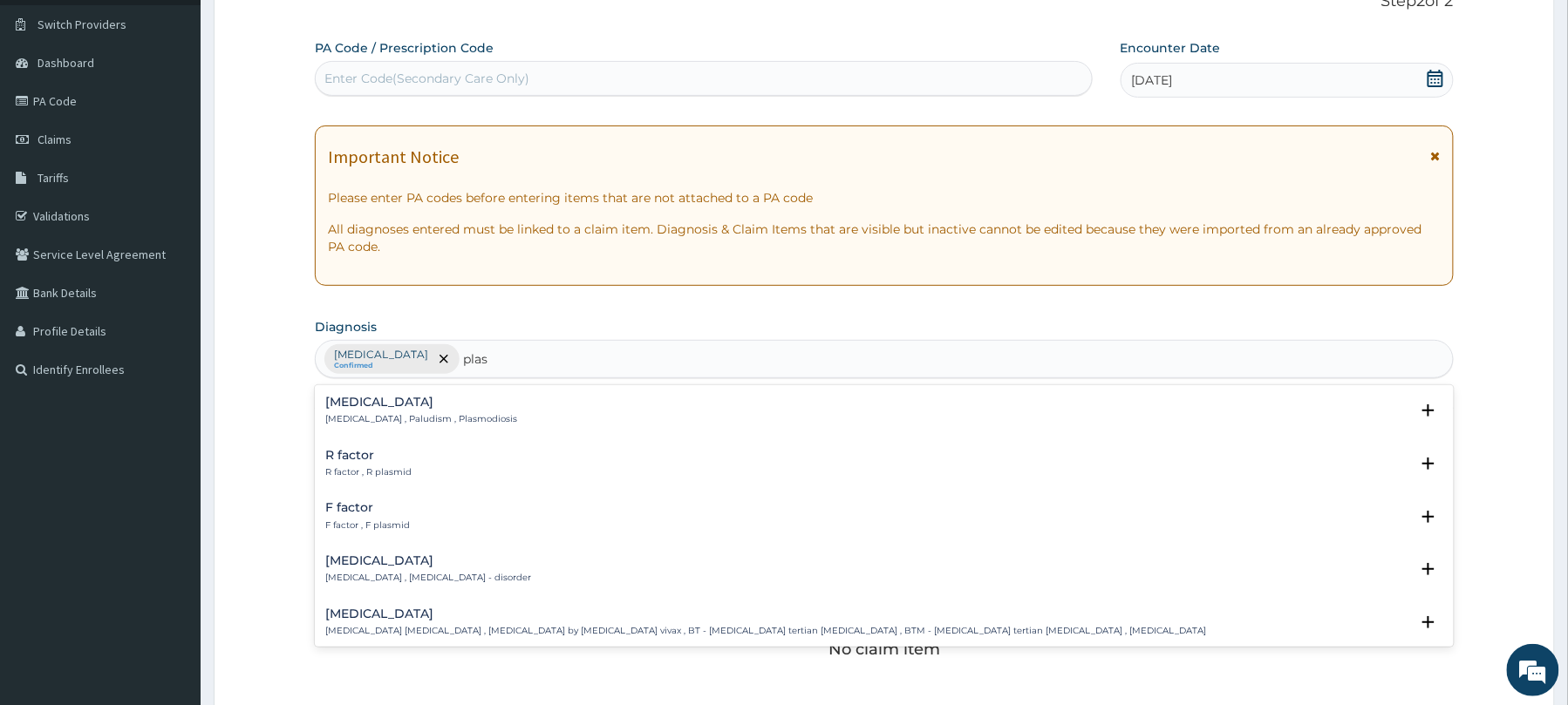
click at [429, 408] on h4 "Malaria" at bounding box center [421, 401] width 191 height 13
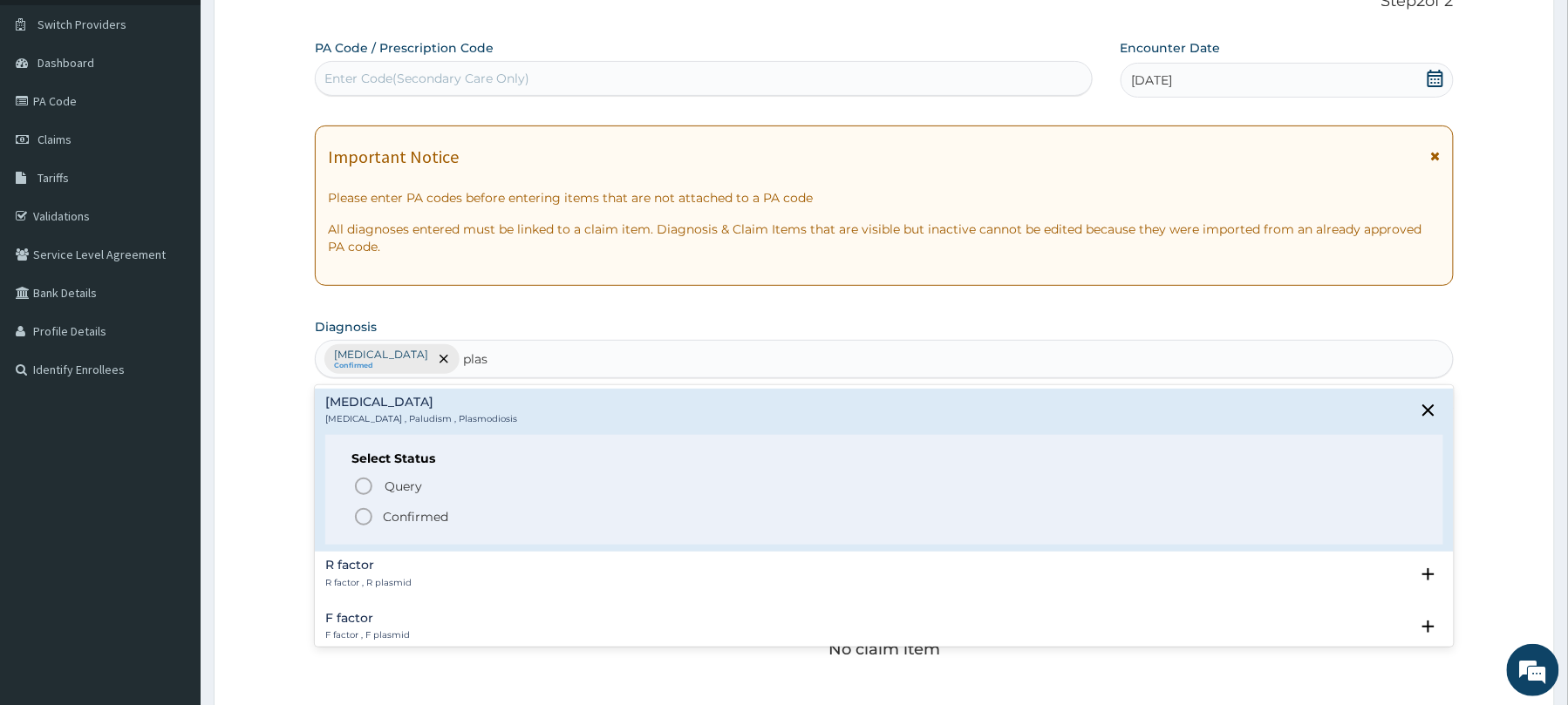
click at [408, 521] on p "Confirmed" at bounding box center [415, 517] width 65 height 17
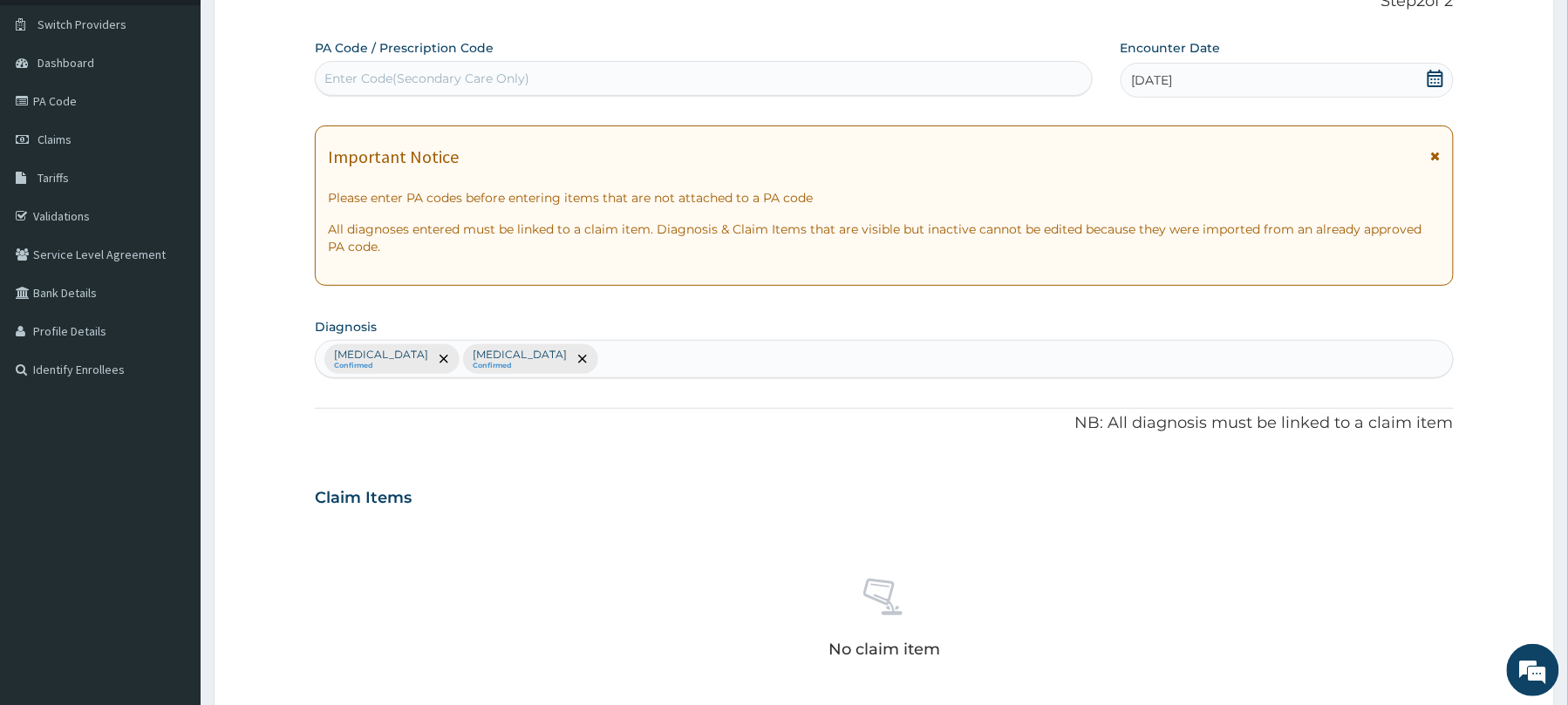
click at [562, 84] on div "Enter Code(Secondary Care Only)" at bounding box center [703, 78] width 776 height 28
type input "PA/CCC369"
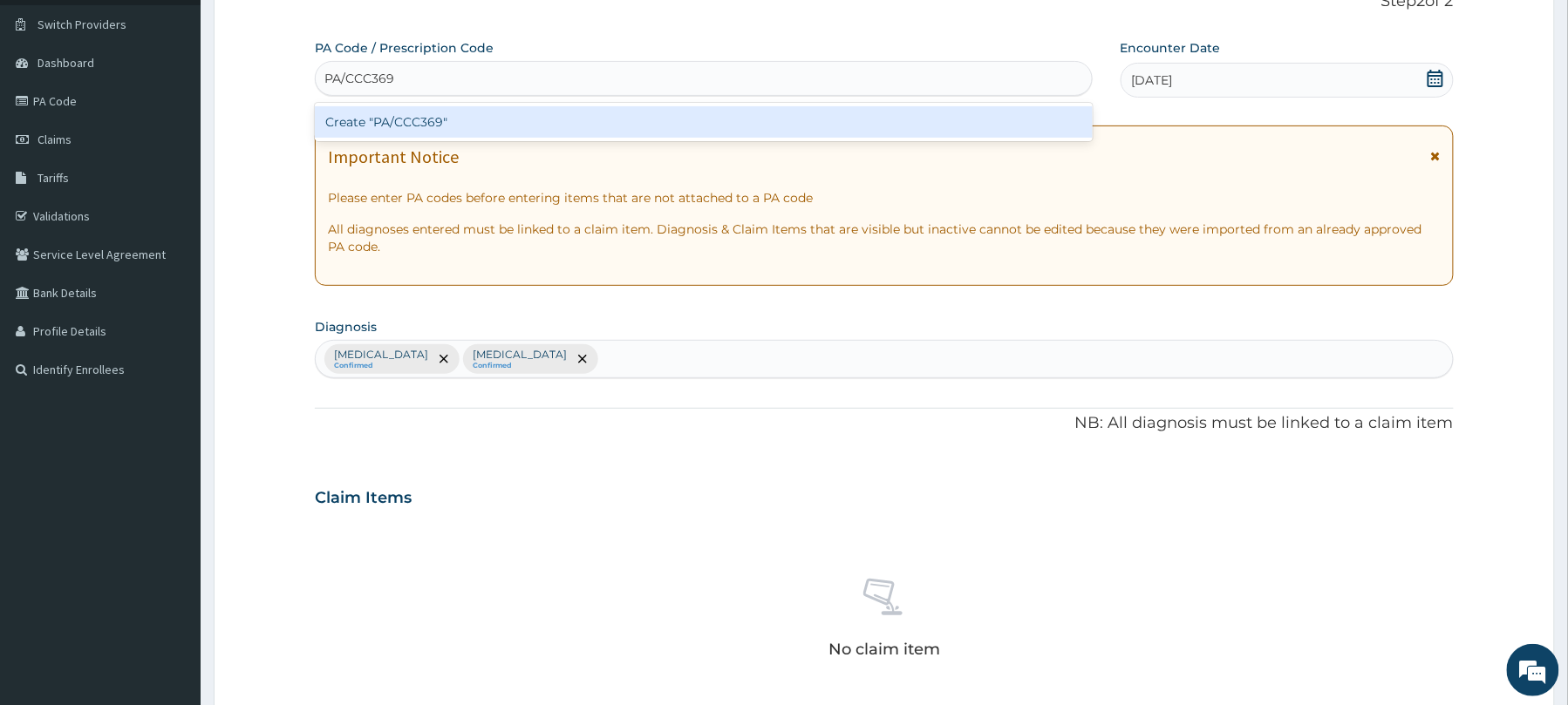
click at [510, 123] on div "Create "PA/CCC369"" at bounding box center [703, 122] width 778 height 31
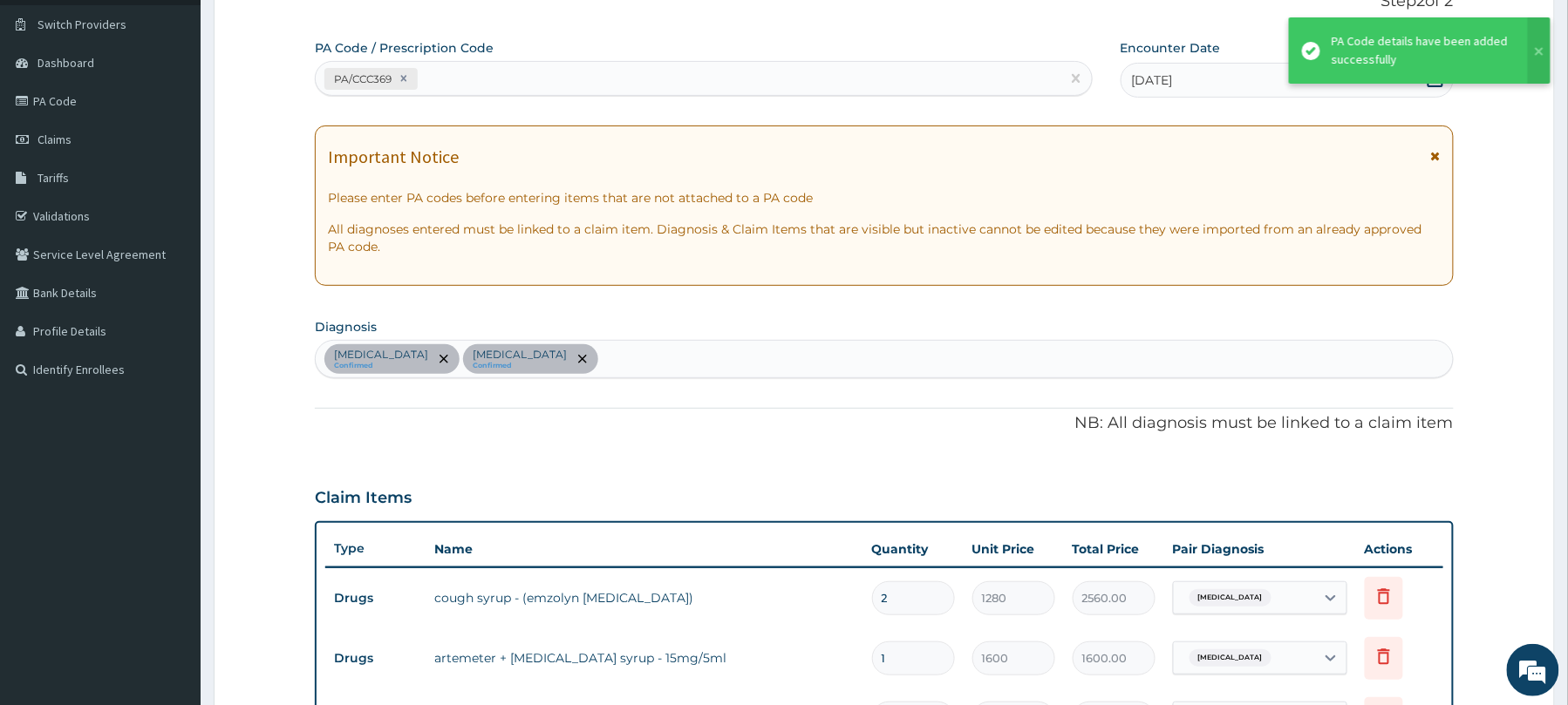
scroll to position [675, 0]
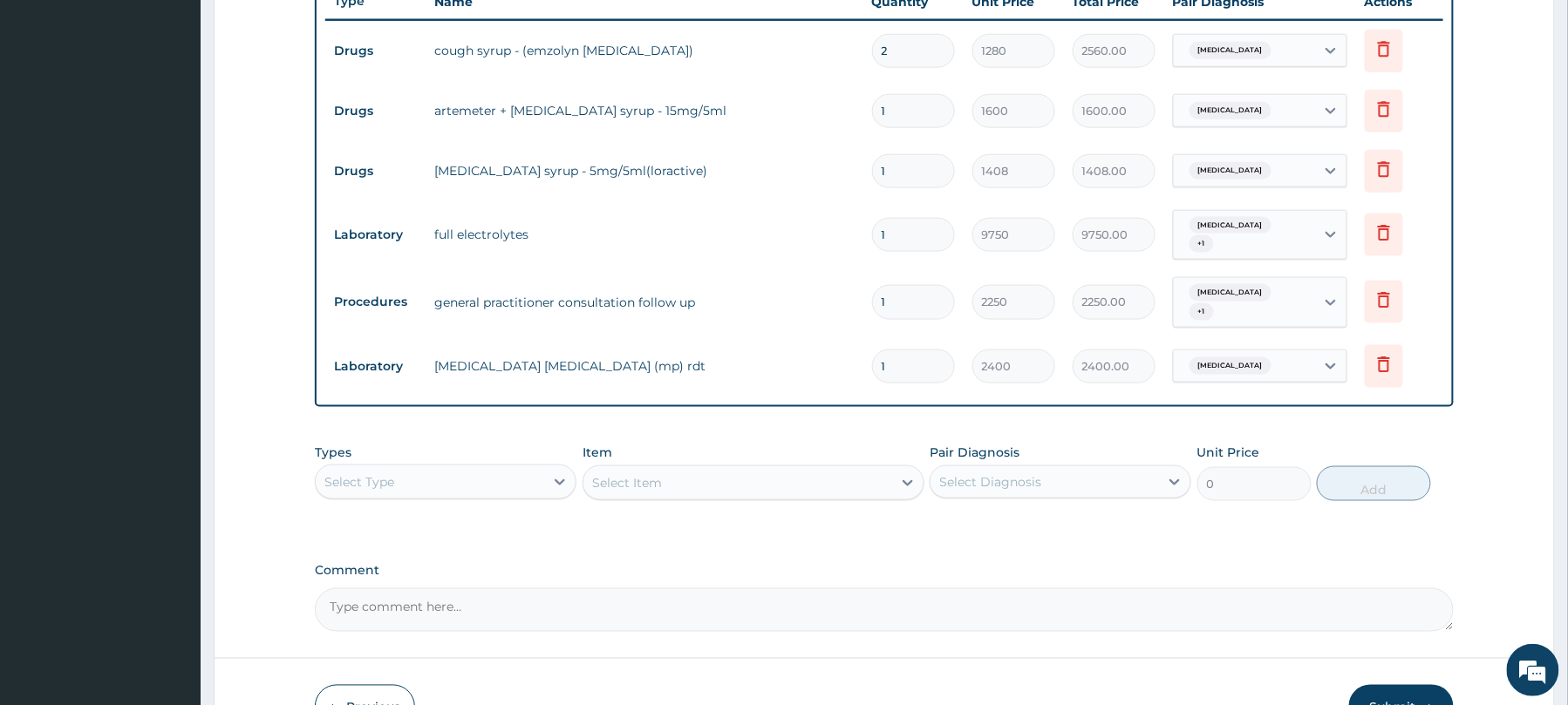
click at [1424, 685] on button "Submit" at bounding box center [1402, 707] width 105 height 46
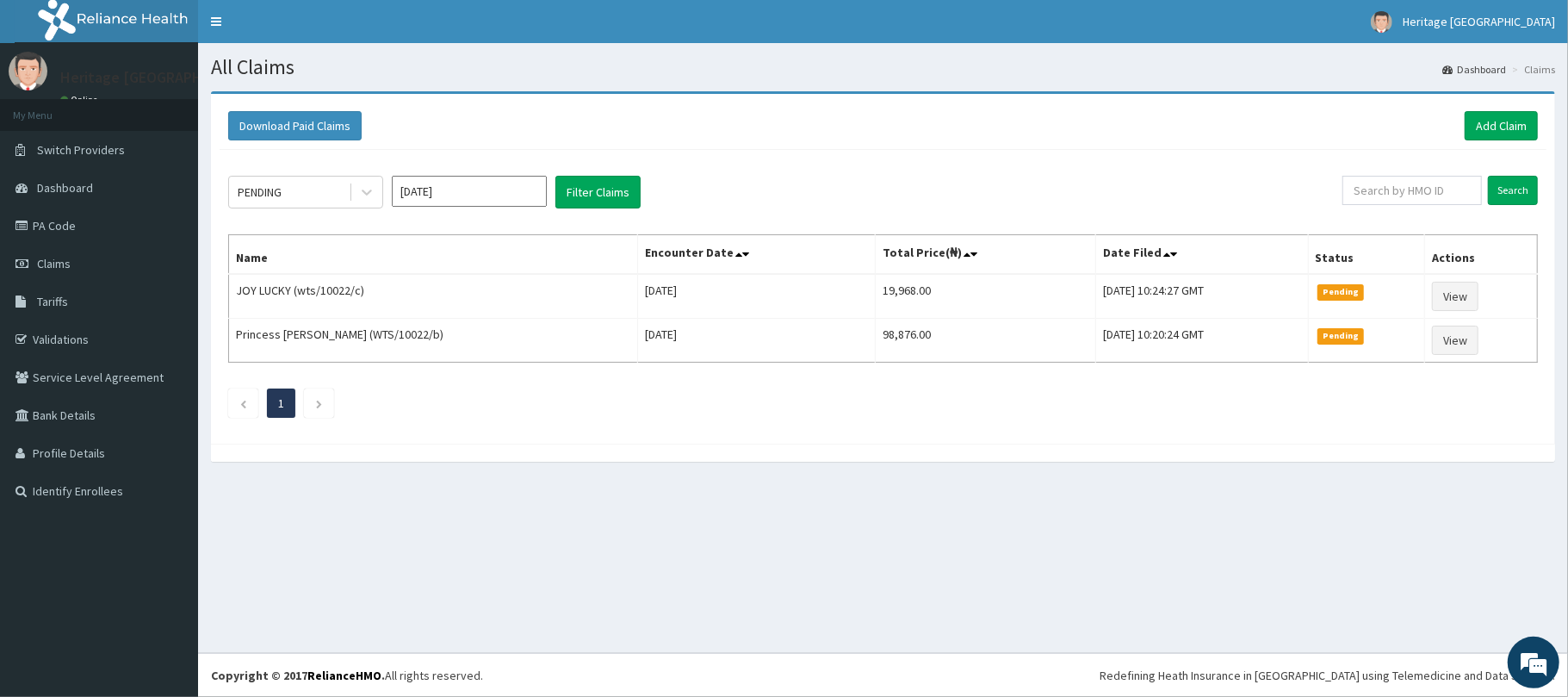
drag, startPoint x: 0, startPoint y: 0, endPoint x: 1371, endPoint y: 636, distance: 1511.3
click at [1371, 636] on div "All Claims Dashboard Claims Download Paid Claims Add Claim × Note you can only …" at bounding box center [883, 348] width 1370 height 610
click at [1175, 414] on ul "1" at bounding box center [883, 403] width 1310 height 30
